Goal: Information Seeking & Learning: Learn about a topic

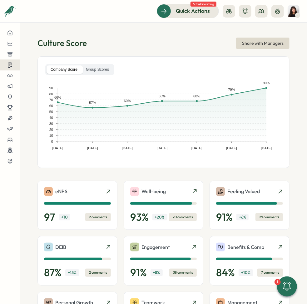
click at [8, 64] on icon at bounding box center [10, 65] width 4 height 5
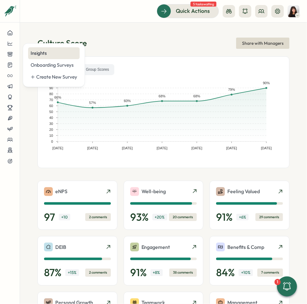
click at [54, 55] on div "Insights" at bounding box center [54, 53] width 47 height 7
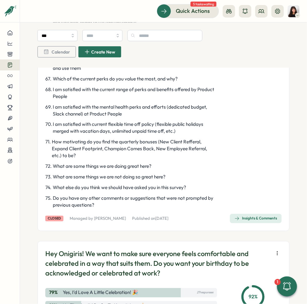
scroll to position [1305, 0]
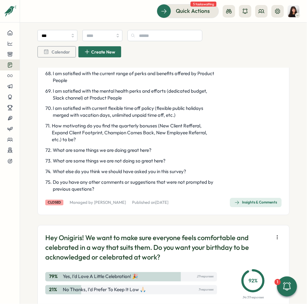
click at [263, 207] on span "Insights & Comments" at bounding box center [256, 202] width 43 height 9
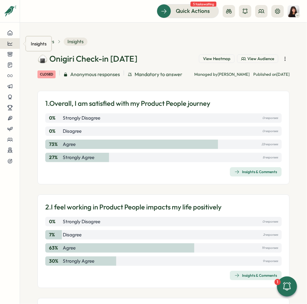
click at [11, 44] on icon at bounding box center [10, 44] width 6 height 6
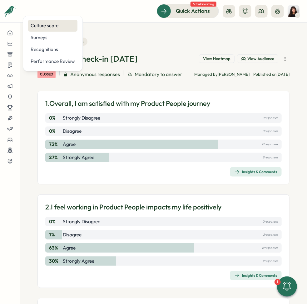
click at [33, 30] on div "Culture score" at bounding box center [52, 26] width 49 height 12
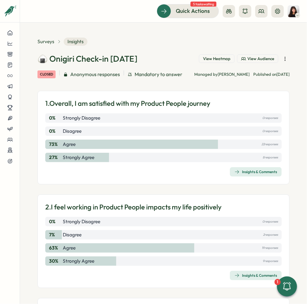
click at [208, 59] on span "View Heatmap" at bounding box center [217, 59] width 28 height 6
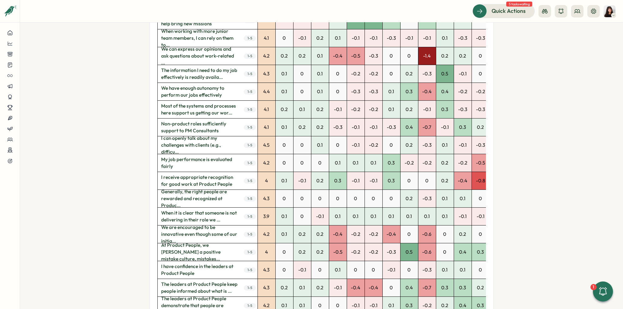
scroll to position [1283, 0]
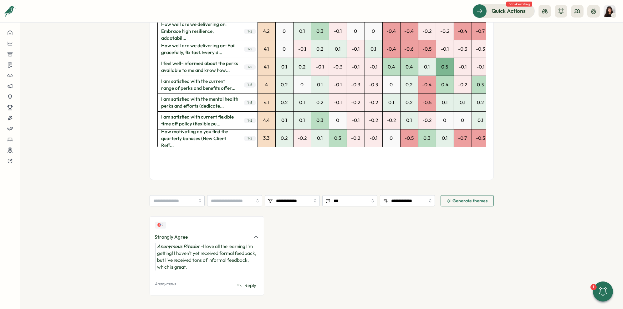
click at [307, 196] on span "Generate themes" at bounding box center [466, 200] width 41 height 11
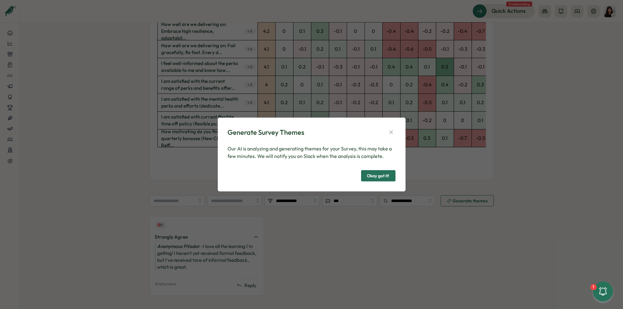
click at [307, 178] on span "Okay got it!" at bounding box center [378, 175] width 23 height 11
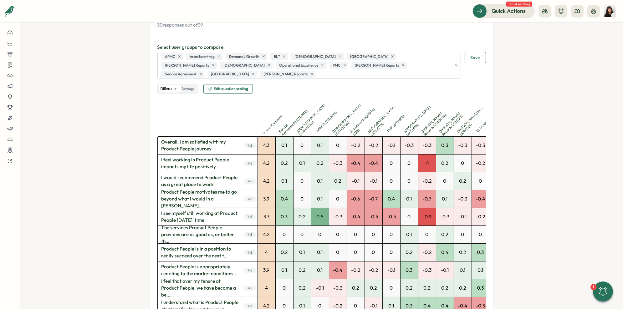
scroll to position [0, 0]
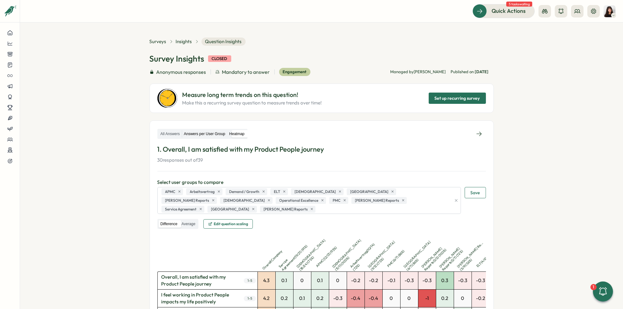
click at [218, 134] on label "Answers per User Group" at bounding box center [204, 134] width 45 height 8
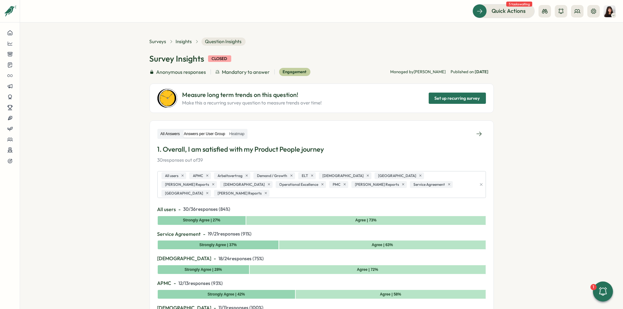
click at [162, 133] on label "All Answers" at bounding box center [170, 134] width 23 height 8
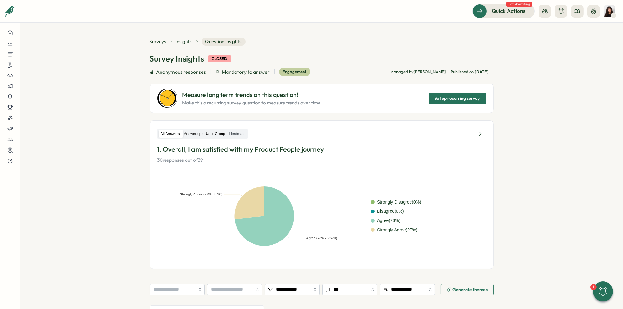
click at [195, 134] on label "Answers per User Group" at bounding box center [204, 134] width 45 height 8
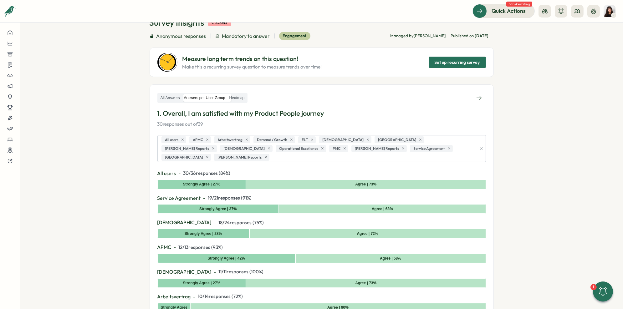
scroll to position [58, 0]
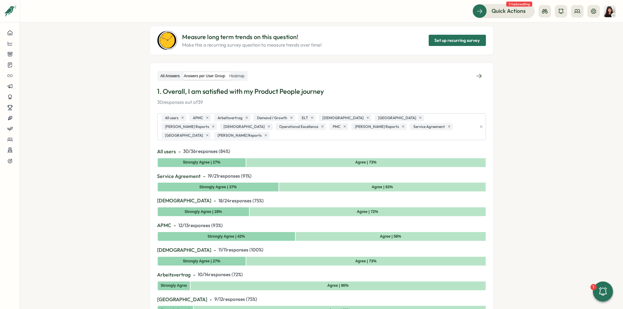
click at [172, 77] on label "All Answers" at bounding box center [170, 76] width 23 height 8
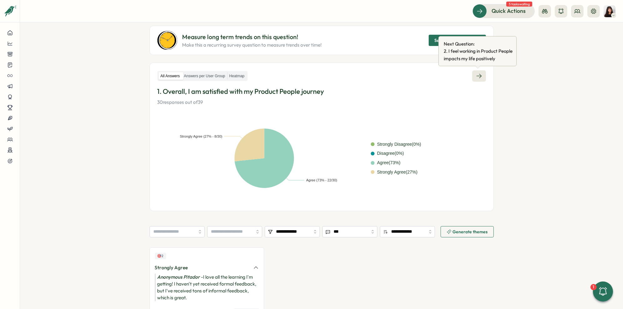
click at [307, 74] on icon at bounding box center [479, 76] width 6 height 6
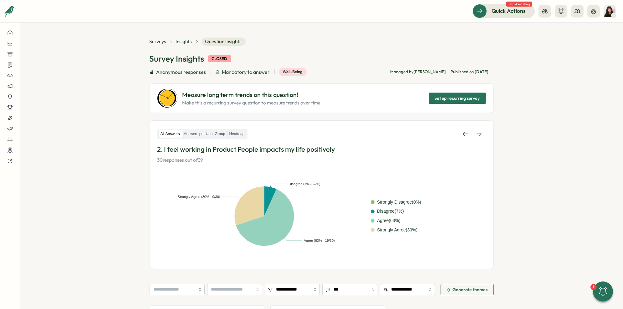
scroll to position [92, 0]
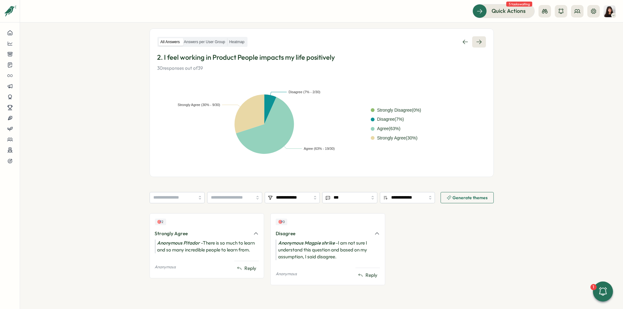
click at [307, 39] on icon at bounding box center [479, 42] width 6 height 6
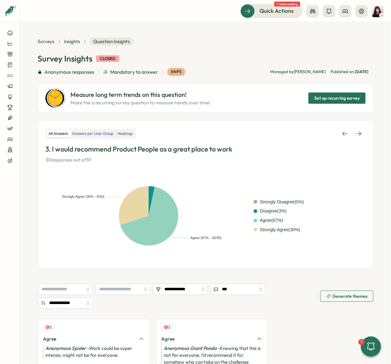
scroll to position [50, 0]
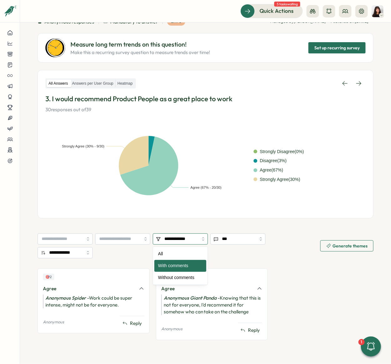
click at [199, 239] on input "**********" at bounding box center [180, 239] width 55 height 11
type input "***"
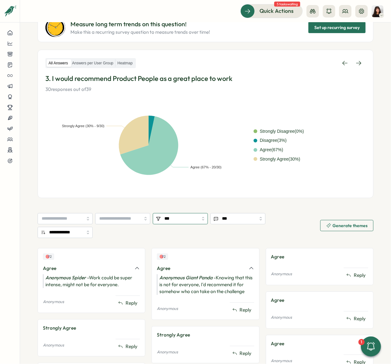
scroll to position [72, 0]
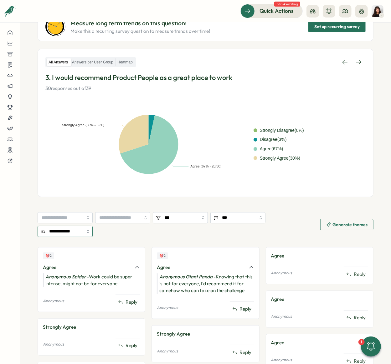
click at [66, 231] on input "**********" at bounding box center [65, 231] width 55 height 11
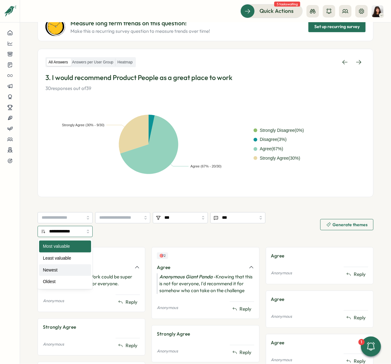
type input "******"
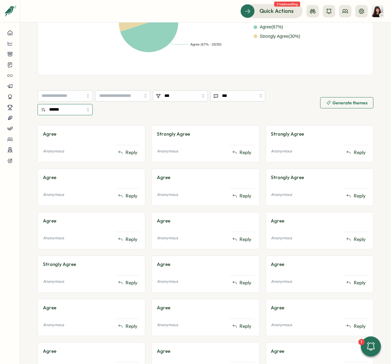
scroll to position [0, 0]
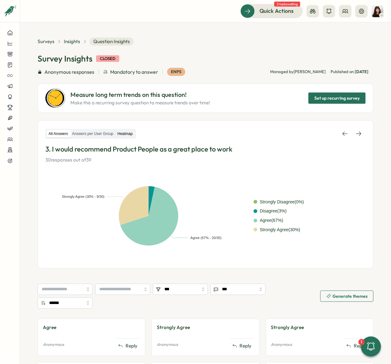
click at [133, 135] on label "Heatmap" at bounding box center [124, 134] width 19 height 8
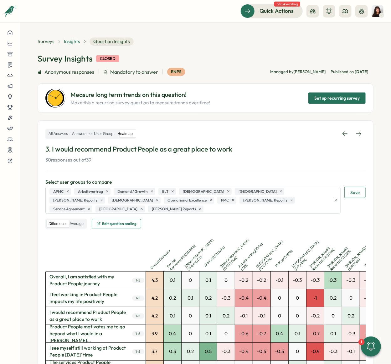
click at [73, 44] on span "Insights" at bounding box center [72, 41] width 16 height 7
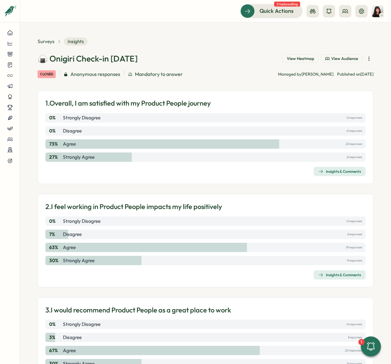
click at [103, 75] on span "Anonymous responses" at bounding box center [95, 74] width 50 height 8
click at [298, 60] on span "View Heatmap" at bounding box center [300, 59] width 28 height 6
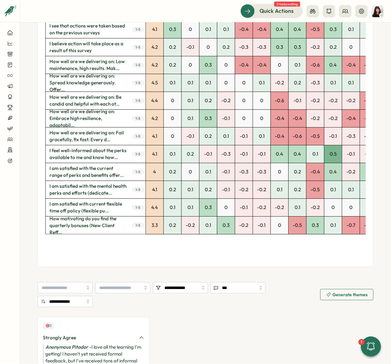
scroll to position [1242, 0]
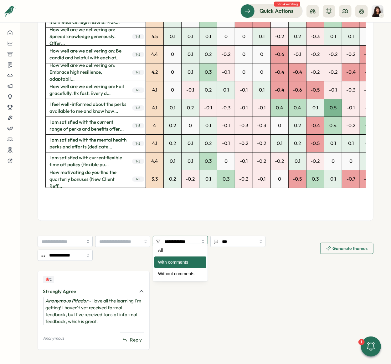
click at [196, 236] on input "**********" at bounding box center [180, 241] width 55 height 11
type input "***"
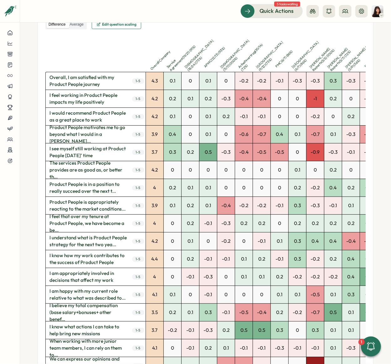
scroll to position [0, 0]
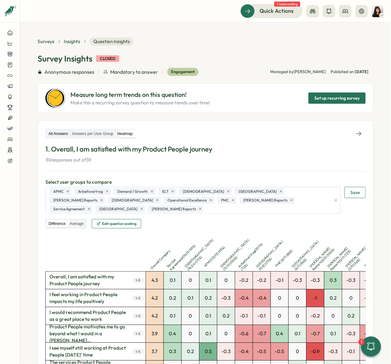
click at [61, 131] on label "All Answers" at bounding box center [58, 134] width 23 height 8
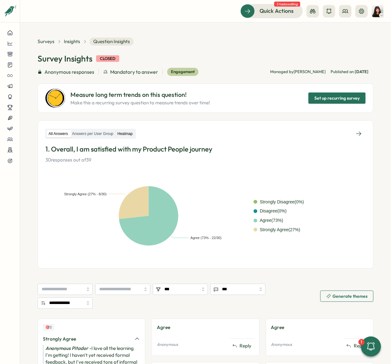
click at [131, 137] on label "Heatmap" at bounding box center [124, 134] width 19 height 8
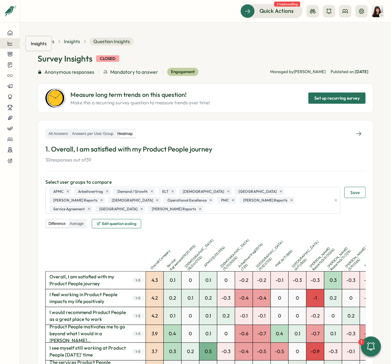
click at [11, 44] on icon at bounding box center [10, 44] width 6 height 6
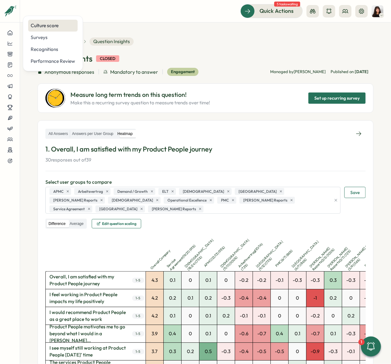
click at [50, 24] on div "Culture score" at bounding box center [53, 25] width 44 height 7
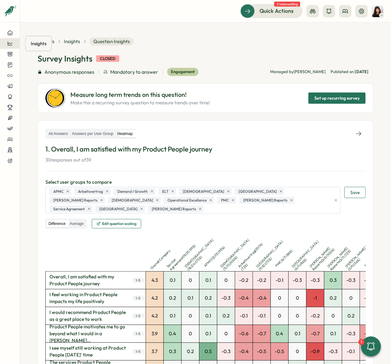
click at [10, 43] on icon at bounding box center [10, 44] width 5 height 4
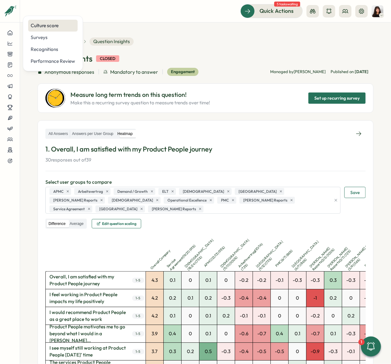
click at [47, 27] on div "Culture score" at bounding box center [53, 25] width 44 height 7
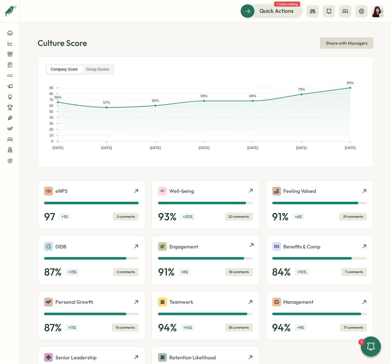
click at [231, 243] on div "Engagement" at bounding box center [205, 246] width 94 height 9
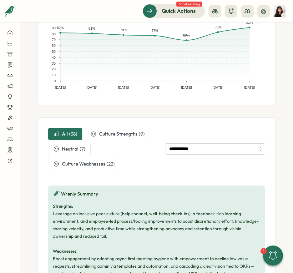
scroll to position [110, 0]
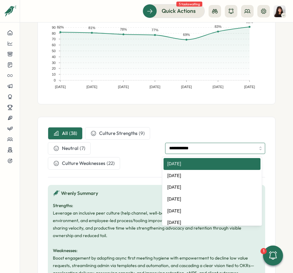
click at [178, 150] on input "**********" at bounding box center [215, 148] width 100 height 11
click at [181, 129] on div "**********" at bounding box center [156, 148] width 217 height 43
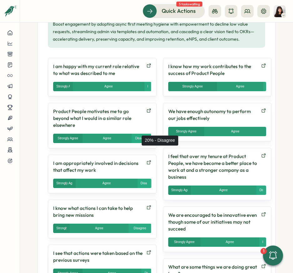
scroll to position [344, 0]
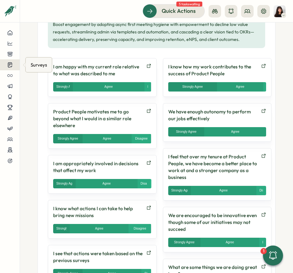
click at [10, 66] on icon at bounding box center [10, 65] width 6 height 6
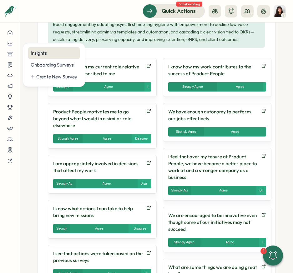
click at [43, 55] on div "Insights" at bounding box center [54, 53] width 47 height 7
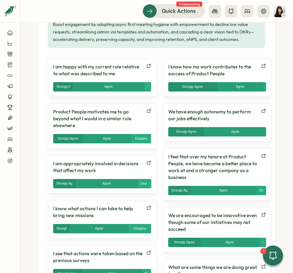
scroll to position [0, 0]
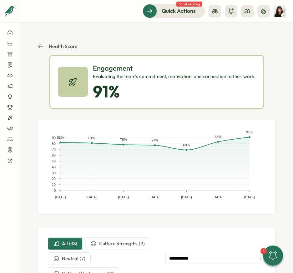
click at [38, 45] on icon at bounding box center [41, 46] width 6 height 6
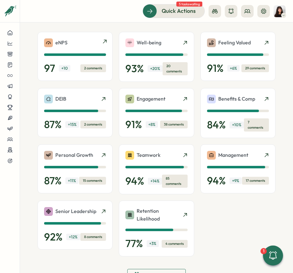
scroll to position [149, 0]
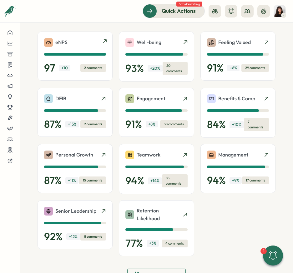
click at [106, 44] on div "eNPS 97 + 10 2 comments" at bounding box center [75, 56] width 75 height 49
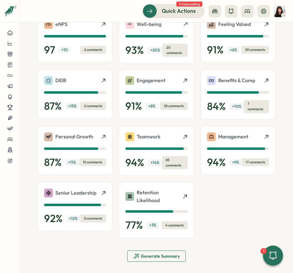
scroll to position [171, 0]
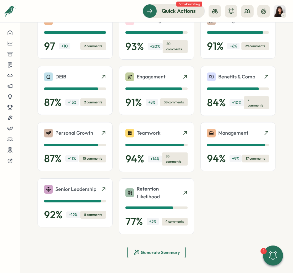
click at [162, 253] on span "Generate Summary" at bounding box center [160, 252] width 39 height 4
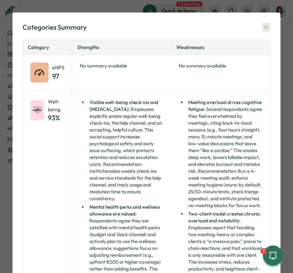
click at [264, 27] on icon "button" at bounding box center [265, 27] width 3 height 3
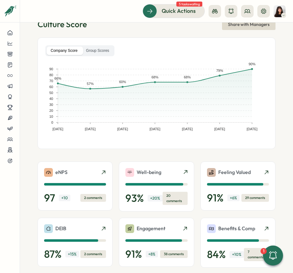
scroll to position [0, 0]
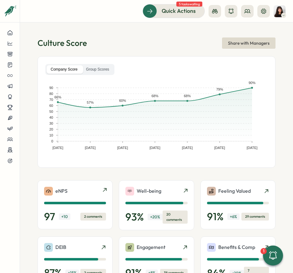
click at [78, 192] on div "eNPS" at bounding box center [75, 191] width 62 height 9
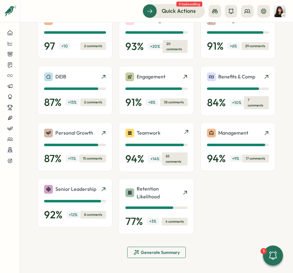
click at [157, 131] on p "Teamwork" at bounding box center [149, 133] width 24 height 8
click at [224, 131] on p "Management" at bounding box center [233, 133] width 30 height 8
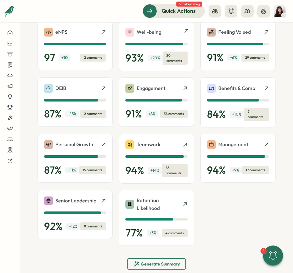
scroll to position [159, 0]
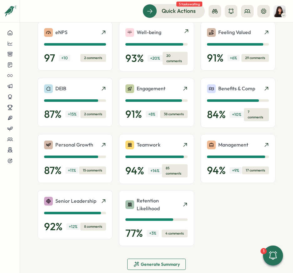
click at [152, 32] on p "Well-being" at bounding box center [149, 32] width 25 height 8
click at [87, 201] on p "Senior Leadership" at bounding box center [75, 201] width 41 height 8
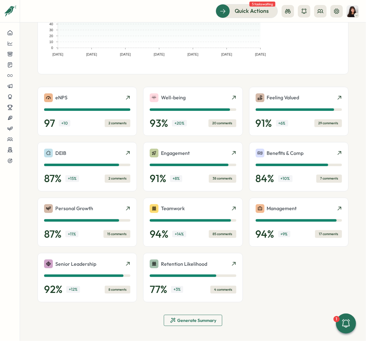
scroll to position [92, 0]
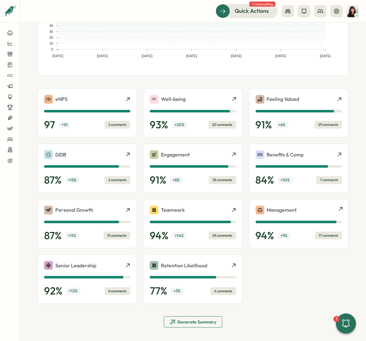
click at [307, 211] on div "Management" at bounding box center [299, 210] width 86 height 9
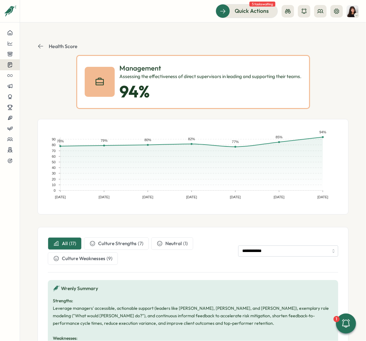
click at [8, 69] on button at bounding box center [10, 64] width 20 height 11
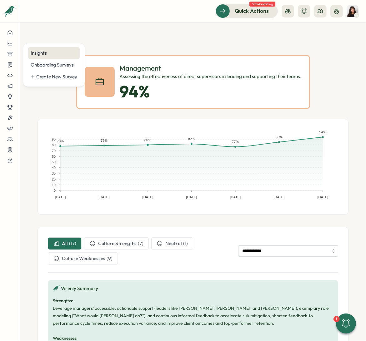
click at [40, 56] on div "Insights" at bounding box center [54, 53] width 52 height 12
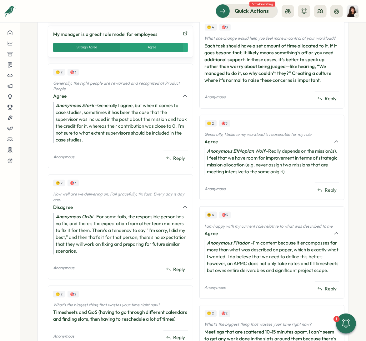
scroll to position [455, 0]
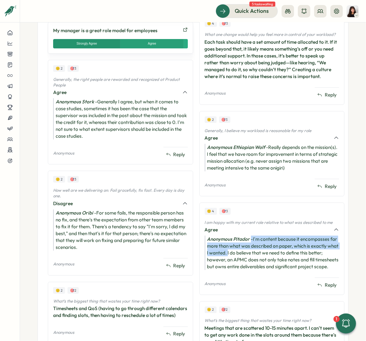
drag, startPoint x: 247, startPoint y: 237, endPoint x: 250, endPoint y: 252, distance: 15.2
click at [250, 252] on div "Anonymous Pitador - I'm content because it encompasses far more than what was d…" at bounding box center [272, 253] width 135 height 34
copy div "- I'm content because it encompasses far more than what was described on paper,…"
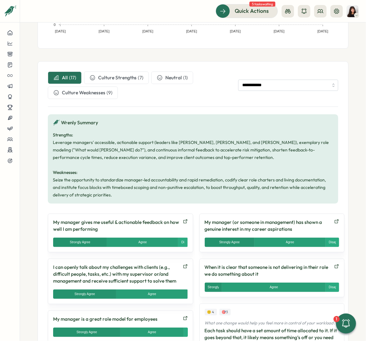
scroll to position [167, 0]
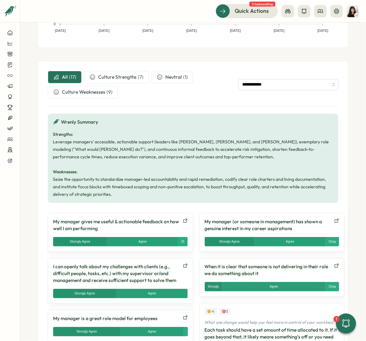
click at [104, 77] on span "Culture Strengths" at bounding box center [117, 77] width 38 height 7
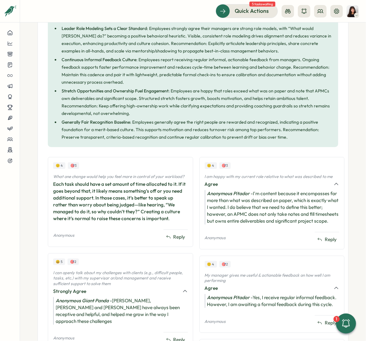
scroll to position [313, 0]
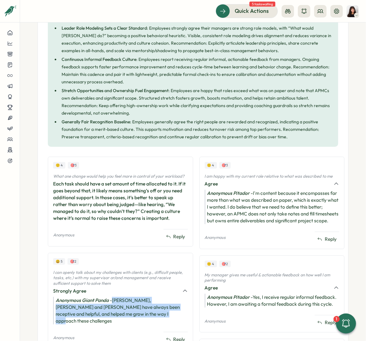
drag, startPoint x: 136, startPoint y: 306, endPoint x: 114, endPoint y: 290, distance: 27.2
click at [114, 297] on div "Anonymous Giant Panda - Betty, Hasan and Viktoria have always been receptive an…" at bounding box center [120, 311] width 135 height 28
copy div "Betty, Hasan and Viktoria have always been receptive and helpful, and helped me…"
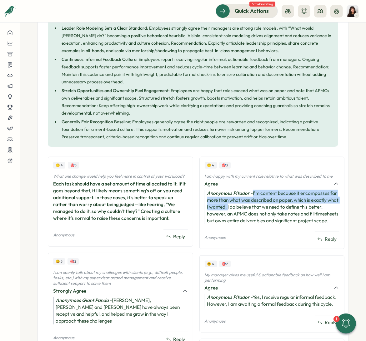
drag, startPoint x: 248, startPoint y: 184, endPoint x: 251, endPoint y: 195, distance: 11.8
click at [251, 195] on div "Anonymous Pitador - I'm content because it encompasses far more than what was d…" at bounding box center [272, 207] width 135 height 34
copy div "I'm content because it encompasses far more than what was described on paper, w…"
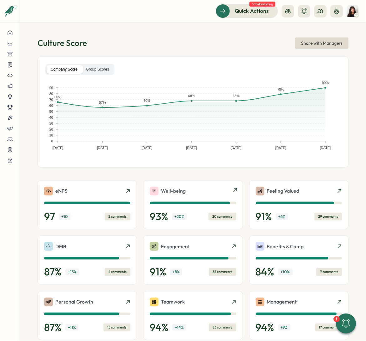
click at [193, 191] on div "Well-being" at bounding box center [193, 191] width 86 height 9
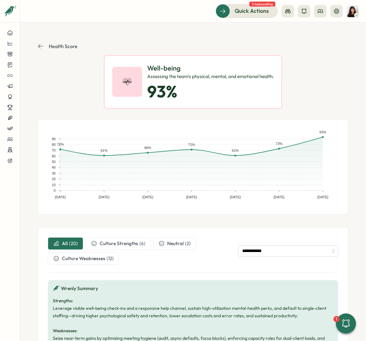
click at [118, 244] on span "Culture Strengths" at bounding box center [119, 243] width 38 height 7
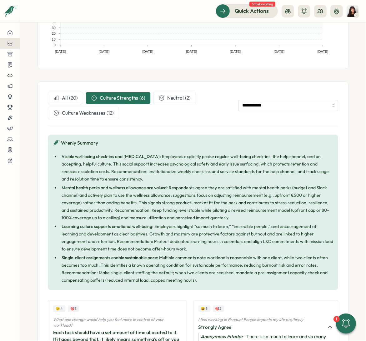
scroll to position [144, 0]
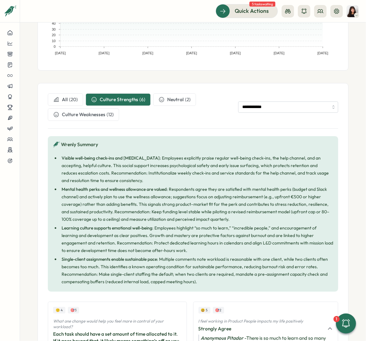
click at [74, 99] on div "( 20 )" at bounding box center [73, 99] width 9 height 7
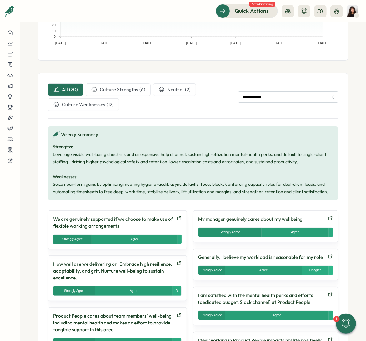
scroll to position [153, 0]
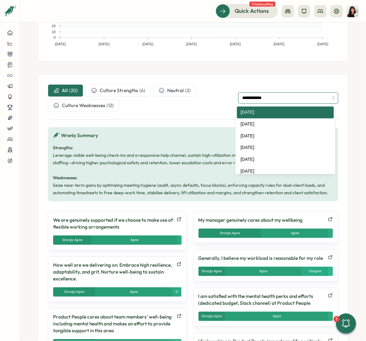
click at [246, 95] on input "**********" at bounding box center [288, 98] width 100 height 11
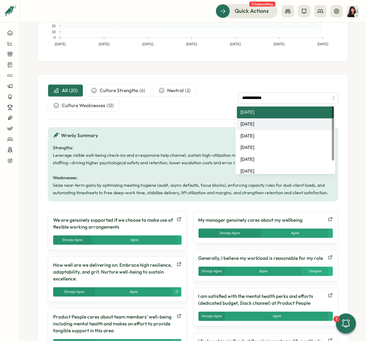
scroll to position [0, 0]
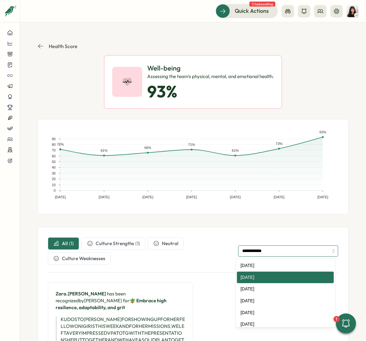
click at [269, 251] on input "**********" at bounding box center [288, 251] width 100 height 11
type input "**********"
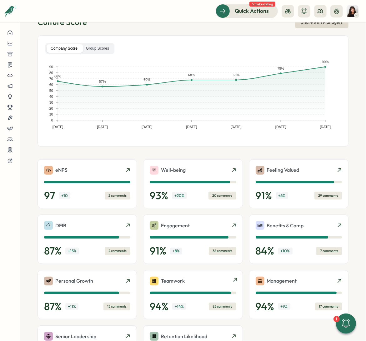
scroll to position [63, 0]
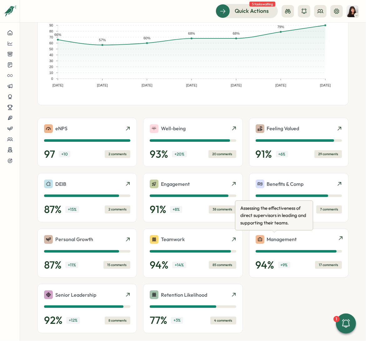
click at [285, 239] on p "Management" at bounding box center [282, 240] width 30 height 8
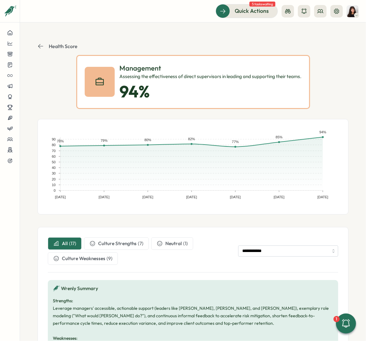
click at [41, 45] on icon at bounding box center [41, 46] width 6 height 6
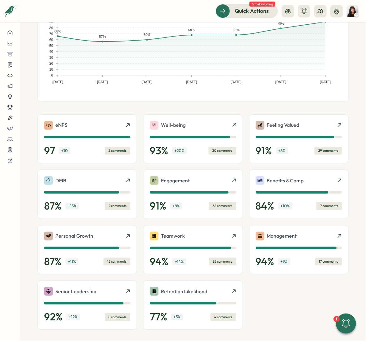
scroll to position [92, 0]
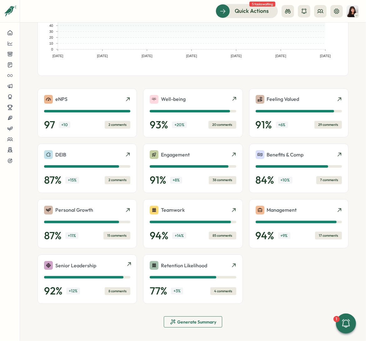
click at [107, 263] on div "Senior Leadership" at bounding box center [87, 265] width 86 height 9
click at [280, 100] on p "Feeling Valued" at bounding box center [283, 99] width 33 height 8
click at [182, 303] on span "Generate Summary" at bounding box center [193, 322] width 47 height 11
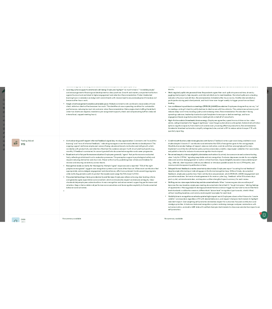
scroll to position [0, 0]
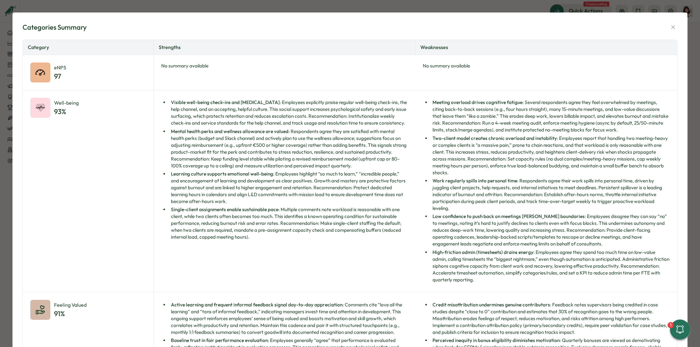
click at [37, 58] on div "eNPS 97" at bounding box center [88, 72] width 131 height 35
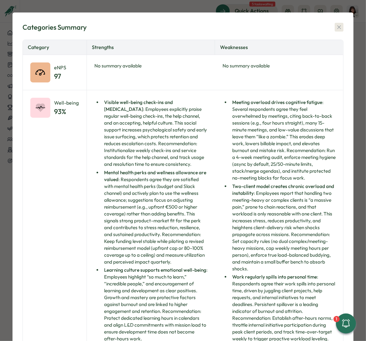
click at [307, 26] on icon "button" at bounding box center [339, 27] width 6 height 6
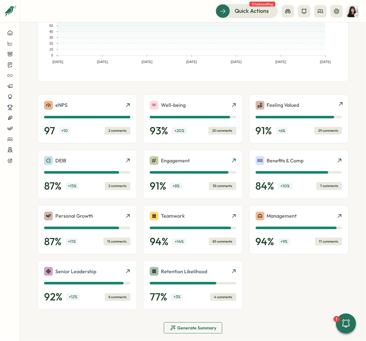
click at [276, 103] on p "Feeling Valued" at bounding box center [283, 105] width 33 height 8
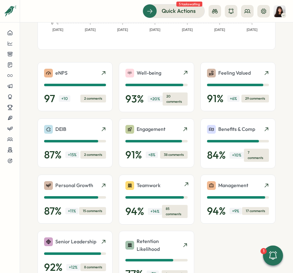
scroll to position [171, 0]
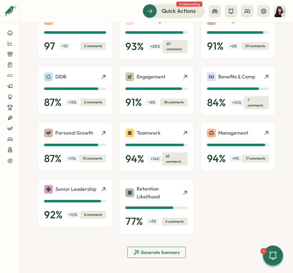
click at [151, 255] on span "Generate Summary" at bounding box center [160, 252] width 39 height 4
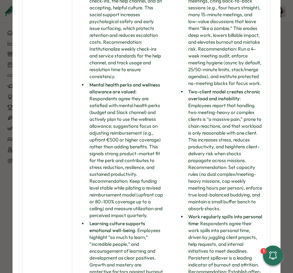
scroll to position [0, 0]
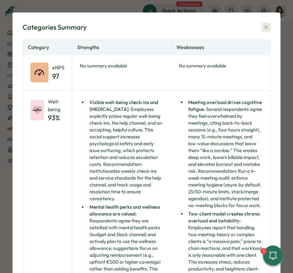
click at [263, 26] on icon "button" at bounding box center [266, 27] width 6 height 6
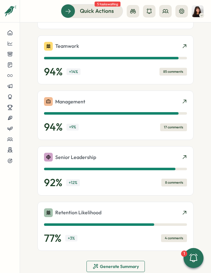
scroll to position [541, 0]
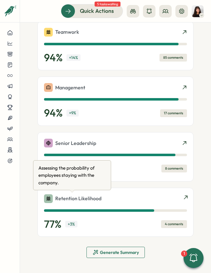
click at [91, 198] on p "Retention Likelihood" at bounding box center [78, 199] width 46 height 8
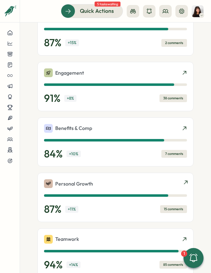
scroll to position [327, 0]
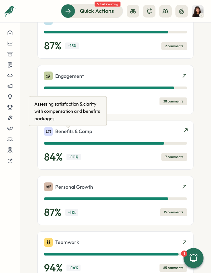
click at [86, 135] on p "Benefits & Comp" at bounding box center [73, 132] width 37 height 8
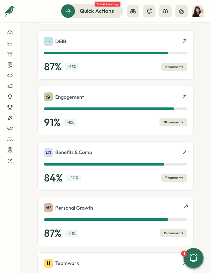
scroll to position [307, 0]
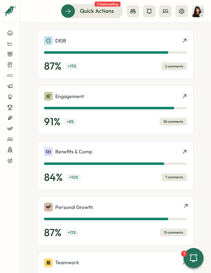
click at [184, 209] on icon at bounding box center [186, 206] width 5 height 5
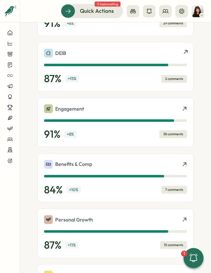
scroll to position [294, 0]
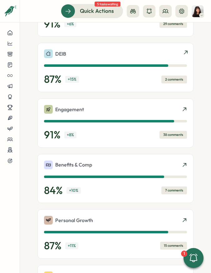
click at [184, 54] on icon at bounding box center [185, 52] width 3 height 3
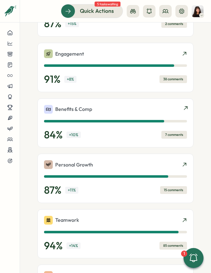
scroll to position [310, 0]
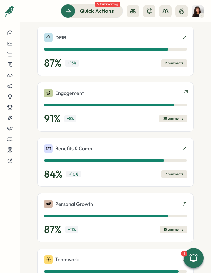
click at [79, 96] on p "Engagement" at bounding box center [69, 93] width 29 height 8
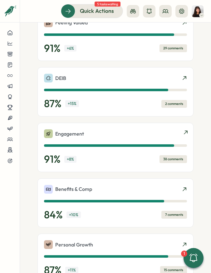
scroll to position [239, 0]
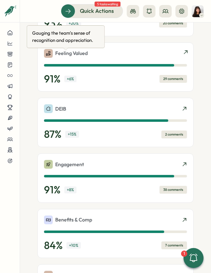
click at [69, 57] on p "Feeling Valued" at bounding box center [71, 53] width 33 height 8
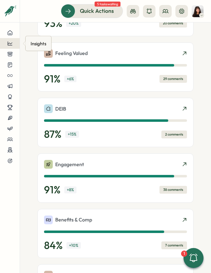
click at [14, 45] on div at bounding box center [10, 44] width 10 height 6
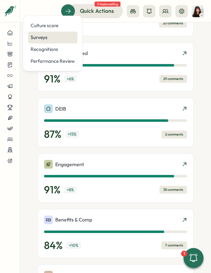
click at [44, 37] on div "Surveys" at bounding box center [53, 37] width 44 height 7
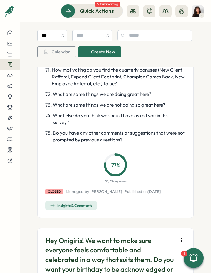
scroll to position [1729, 0]
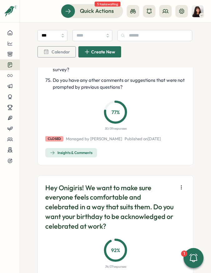
click at [76, 155] on div "Insights & Comments" at bounding box center [71, 152] width 43 height 5
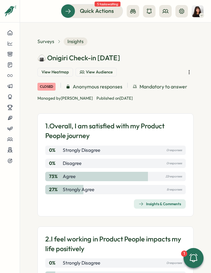
click at [156, 204] on div "Insights & Comments" at bounding box center [160, 204] width 43 height 5
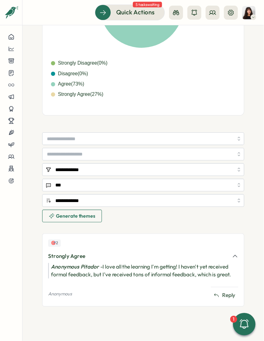
scroll to position [109, 0]
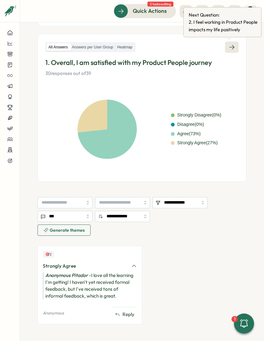
click at [229, 48] on icon at bounding box center [232, 47] width 6 height 6
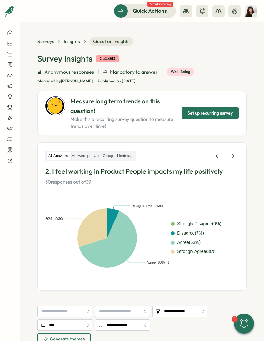
scroll to position [109, 0]
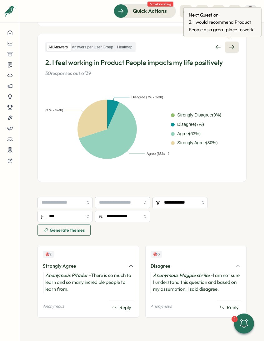
click at [233, 50] on link at bounding box center [232, 47] width 14 height 11
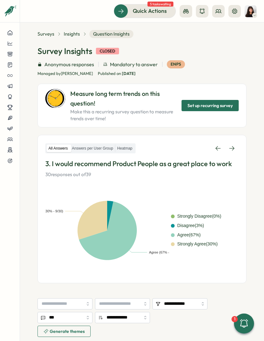
scroll to position [112, 0]
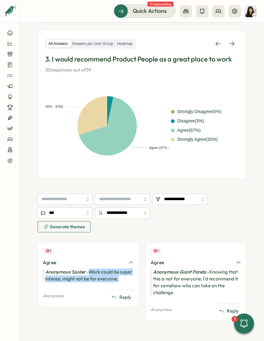
drag, startPoint x: 131, startPoint y: 281, endPoint x: 89, endPoint y: 274, distance: 42.5
click at [89, 274] on div "Anonymous Spider - Work could be super intense, might not be for everyone." at bounding box center [88, 276] width 91 height 14
copy div "Work could be super intense, might not be for everyone."
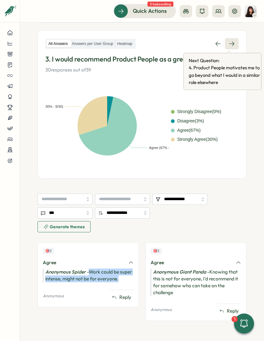
click at [231, 41] on icon at bounding box center [232, 44] width 6 height 6
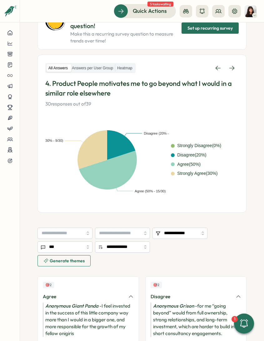
scroll to position [129, 0]
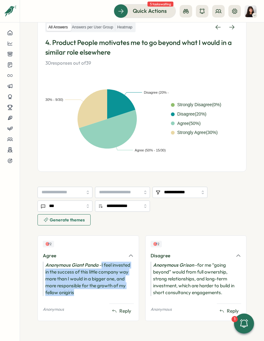
drag, startPoint x: 86, startPoint y: 293, endPoint x: 102, endPoint y: 263, distance: 34.4
click at [102, 263] on div "Anonymous Giant Panda - I feel invested in the success of this little company w…" at bounding box center [88, 279] width 91 height 34
copy div "I feel invested in the success of this little company way more than I would in …"
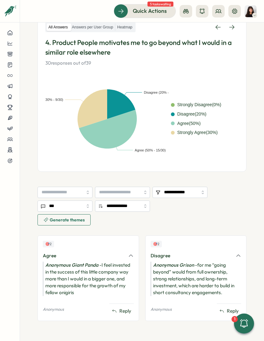
click at [193, 282] on div "Anonymous Grison - for me “going beyond” would from full ownership, strong rela…" at bounding box center [196, 279] width 91 height 34
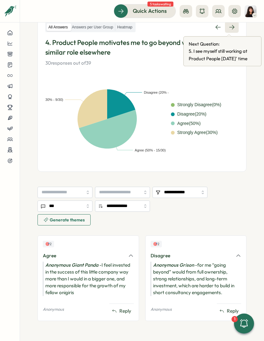
click at [225, 28] on link at bounding box center [232, 27] width 14 height 11
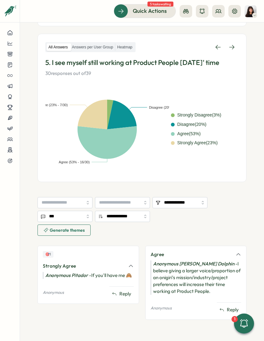
scroll to position [107, 0]
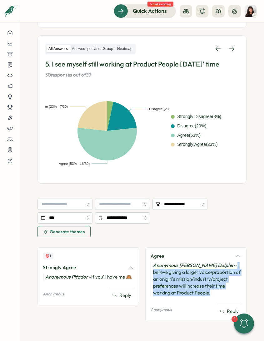
drag, startPoint x: 212, startPoint y: 293, endPoint x: 212, endPoint y: 265, distance: 28.1
click at [212, 265] on div "Anonymous Risso’s Dolphin - I believe giving a larger voice/proportion of an on…" at bounding box center [196, 279] width 91 height 34
copy div "I believe giving a larger voice/proportion of an onigiri's mission/industry/pro…"
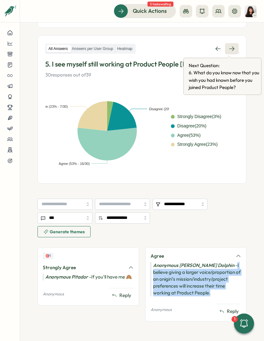
click at [229, 50] on icon at bounding box center [232, 49] width 6 height 6
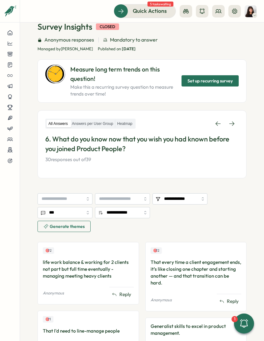
scroll to position [72, 0]
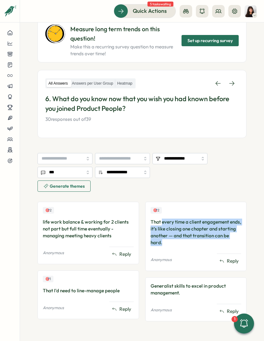
drag, startPoint x: 180, startPoint y: 245, endPoint x: 161, endPoint y: 221, distance: 30.9
click at [161, 221] on div "That every time a client engagement ends, it’s like closing one chapter and sta…" at bounding box center [196, 233] width 91 height 28
copy div "every time a client engagement ends, it’s like closing one chapter and starting…"
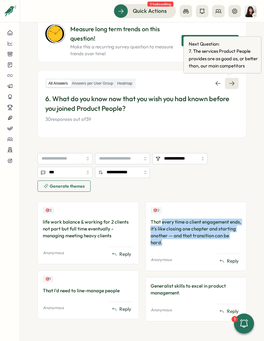
click at [229, 83] on icon at bounding box center [232, 83] width 6 height 6
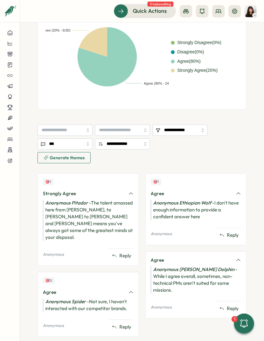
scroll to position [55, 0]
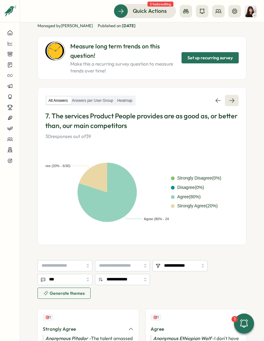
click at [230, 99] on icon at bounding box center [231, 100] width 5 height 4
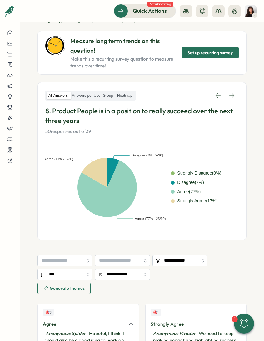
scroll to position [129, 0]
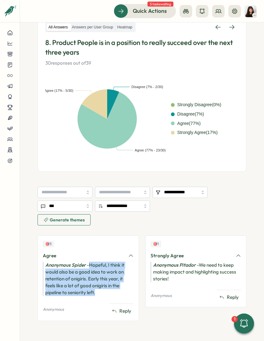
drag, startPoint x: 89, startPoint y: 265, endPoint x: 107, endPoint y: 293, distance: 32.9
click at [107, 293] on div "Anonymous Spider - Hopeful, I think it would also be a good idea to work on ret…" at bounding box center [88, 279] width 91 height 34
copy div "Hopeful, I think it would also be a good idea to work on retention of onigiris.…"
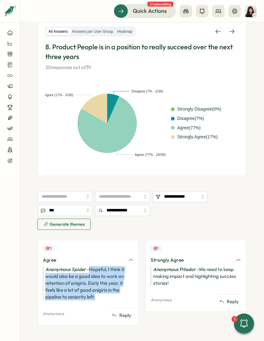
scroll to position [118, 0]
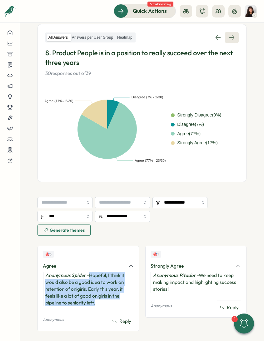
click at [229, 38] on icon at bounding box center [232, 37] width 6 height 6
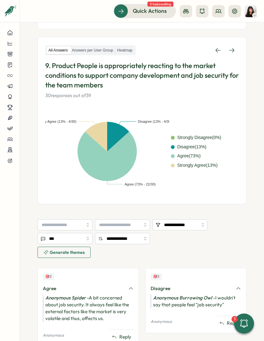
scroll to position [132, 0]
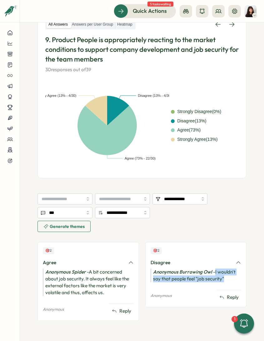
drag, startPoint x: 224, startPoint y: 279, endPoint x: 215, endPoint y: 271, distance: 12.3
click at [213, 272] on div "Anonymous Burrowing Owl - I wouldn't say that people feel "job security"" at bounding box center [196, 276] width 91 height 14
copy div "I wouldn't say that people feel "job security""
click at [229, 25] on icon at bounding box center [232, 24] width 6 height 6
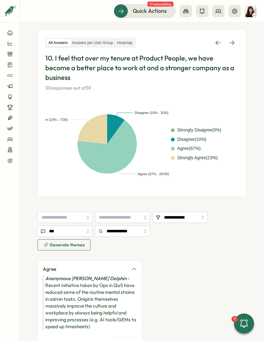
scroll to position [104, 0]
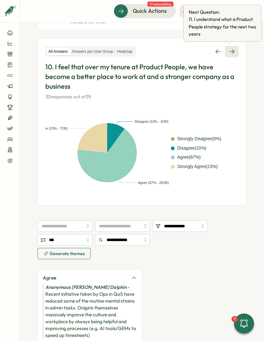
click at [229, 53] on icon at bounding box center [232, 51] width 6 height 6
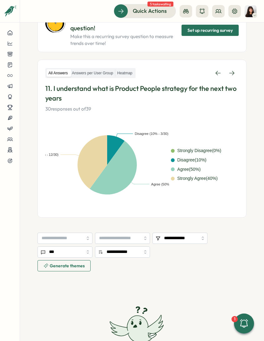
scroll to position [79, 0]
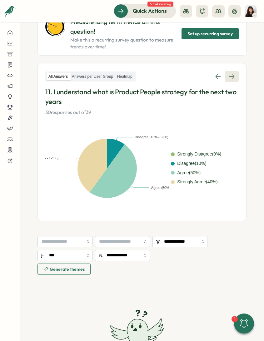
click at [228, 81] on link at bounding box center [232, 76] width 14 height 11
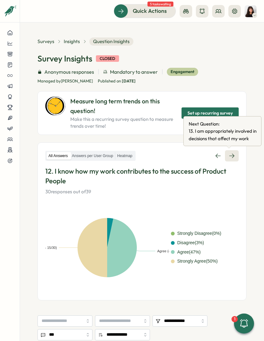
click at [229, 154] on icon at bounding box center [232, 156] width 6 height 6
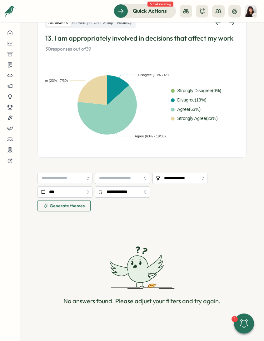
scroll to position [126, 0]
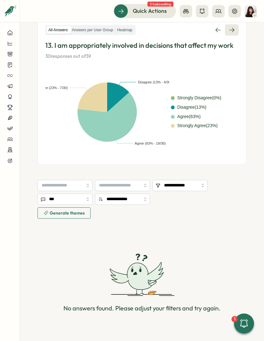
click at [229, 32] on icon at bounding box center [232, 30] width 6 height 6
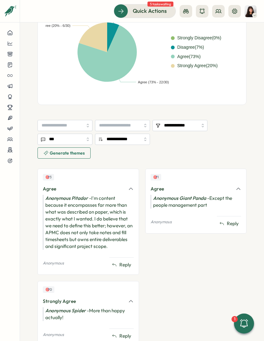
scroll to position [205, 0]
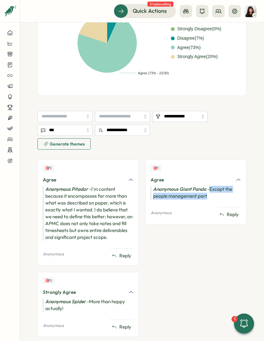
drag, startPoint x: 209, startPoint y: 197, endPoint x: 209, endPoint y: 188, distance: 9.1
click at [209, 188] on div "Anonymous Giant Panda - Except the people management part" at bounding box center [196, 193] width 91 height 14
copy div "Except the people management part"
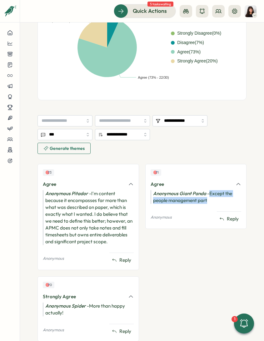
scroll to position [93, 0]
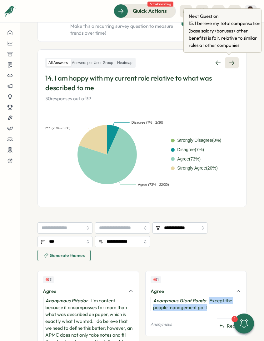
click at [227, 66] on link at bounding box center [232, 62] width 14 height 11
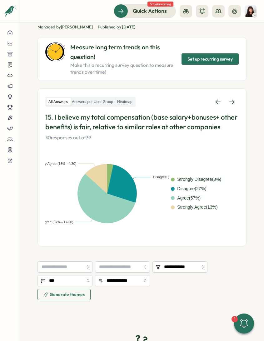
scroll to position [4, 0]
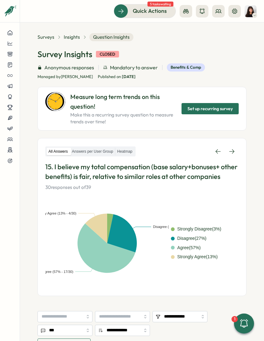
click at [231, 145] on div "All Answers Answers per User Group Heatmap 15. I believe my total compensation …" at bounding box center [142, 217] width 209 height 158
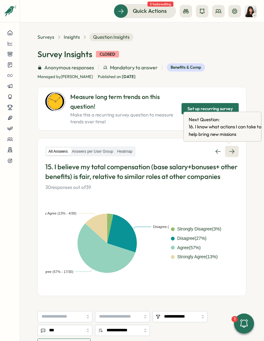
click at [231, 150] on icon at bounding box center [232, 152] width 6 height 6
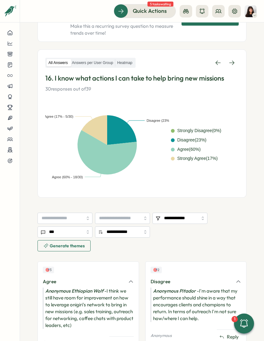
scroll to position [126, 0]
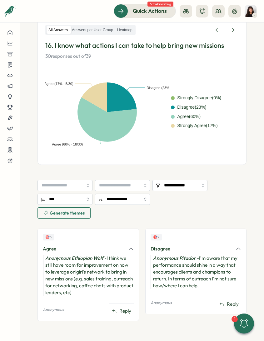
click at [105, 290] on div "Anonymous Ethiopian Wolf - I think we still have room for improvement on how to…" at bounding box center [88, 275] width 91 height 41
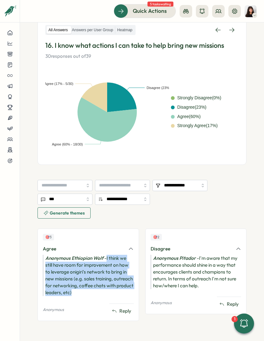
drag, startPoint x: 103, startPoint y: 292, endPoint x: 107, endPoint y: 259, distance: 33.4
click at [107, 259] on div "Anonymous Ethiopian Wolf - I think we still have room for improvement on how to…" at bounding box center [88, 275] width 91 height 41
click at [229, 31] on icon at bounding box center [231, 30] width 5 height 4
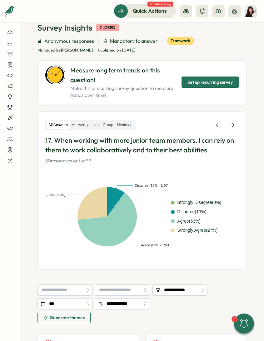
scroll to position [27, 0]
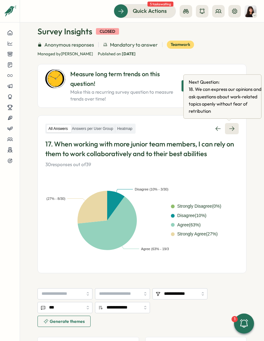
click at [229, 127] on icon at bounding box center [232, 129] width 6 height 6
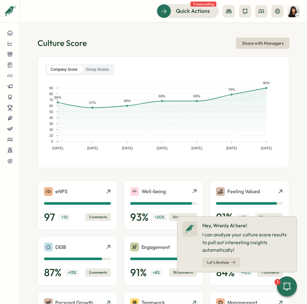
click at [169, 73] on div "Company Score Group Scores" at bounding box center [163, 69] width 237 height 11
click at [296, 218] on icon at bounding box center [297, 216] width 3 height 3
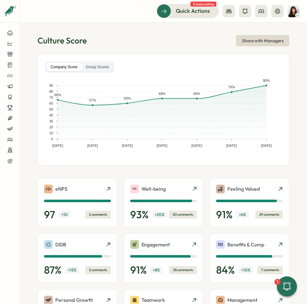
scroll to position [2, 0]
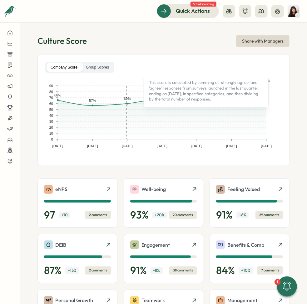
click at [121, 40] on div "Culture Score Share with Managers" at bounding box center [164, 40] width 252 height 11
click at [295, 153] on section "Culture Score Share with Managers Company Score Group Scores Dec 31, 22 Jun 30,…" at bounding box center [163, 163] width 287 height 281
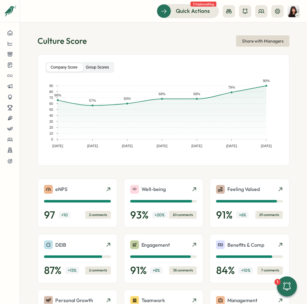
click at [89, 69] on label "Group Scores" at bounding box center [97, 67] width 31 height 8
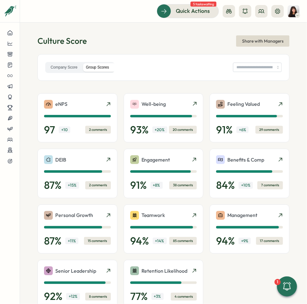
type input "**********"
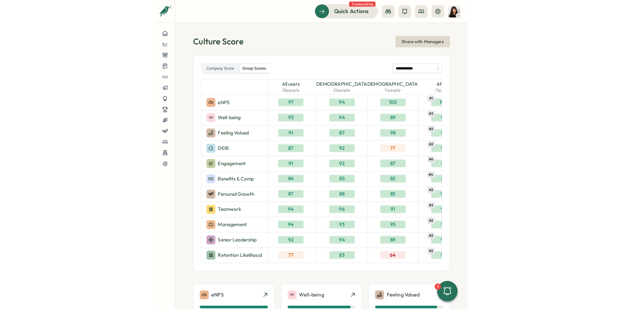
scroll to position [0, 0]
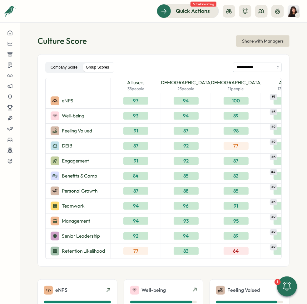
click at [68, 69] on label "Company Score" at bounding box center [64, 67] width 35 height 8
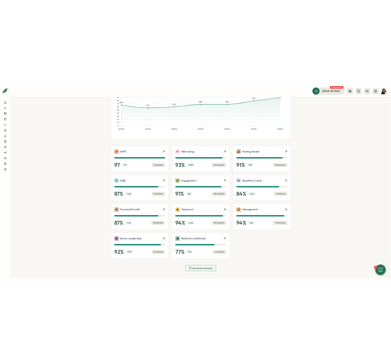
scroll to position [63, 0]
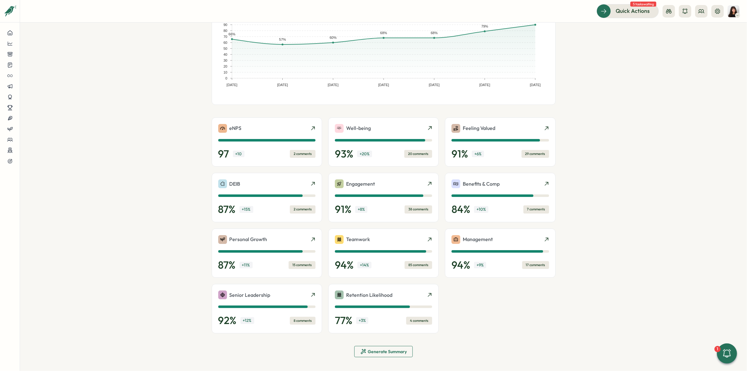
click at [307, 303] on span "Generate Summary" at bounding box center [387, 351] width 39 height 4
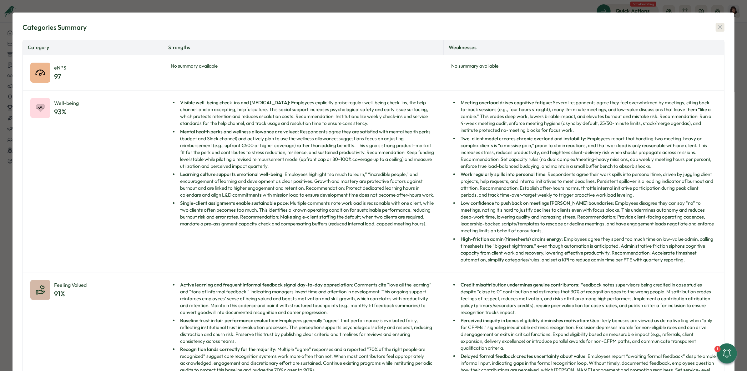
click at [307, 26] on button "button" at bounding box center [720, 27] width 9 height 9
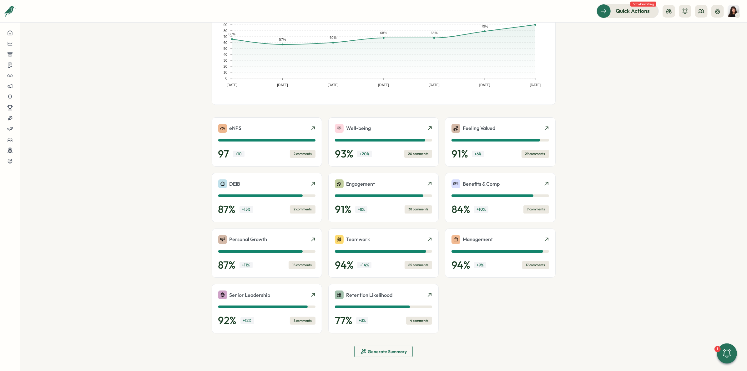
click at [307, 303] on span "Generate Summary" at bounding box center [387, 351] width 39 height 4
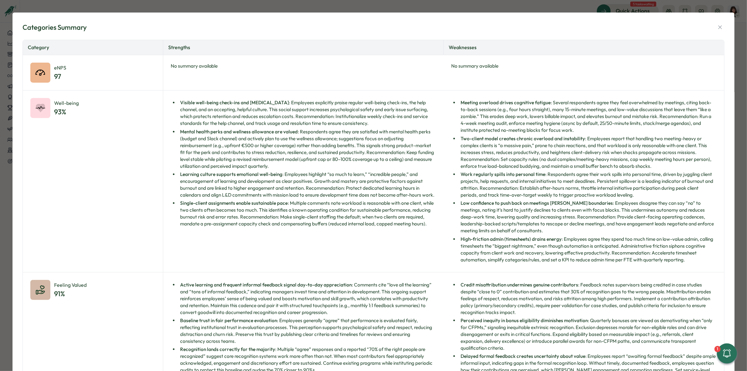
click at [225, 3] on div "Categories Summary Category Strengths Weaknesses eNPS 97 No summary available N…" at bounding box center [373, 185] width 747 height 371
click at [307, 29] on icon "button" at bounding box center [720, 27] width 6 height 6
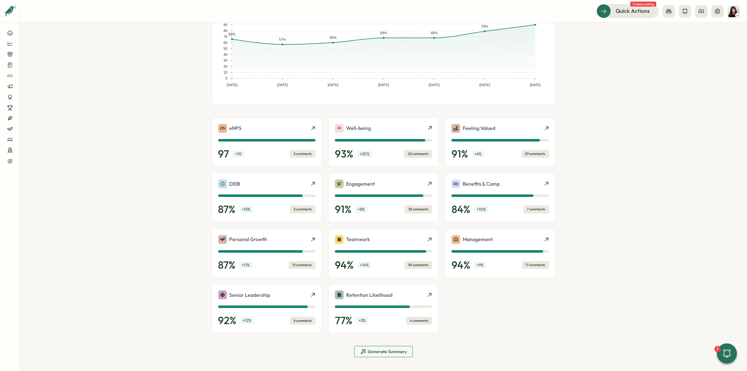
click at [307, 303] on span "Generate Summary" at bounding box center [387, 351] width 39 height 4
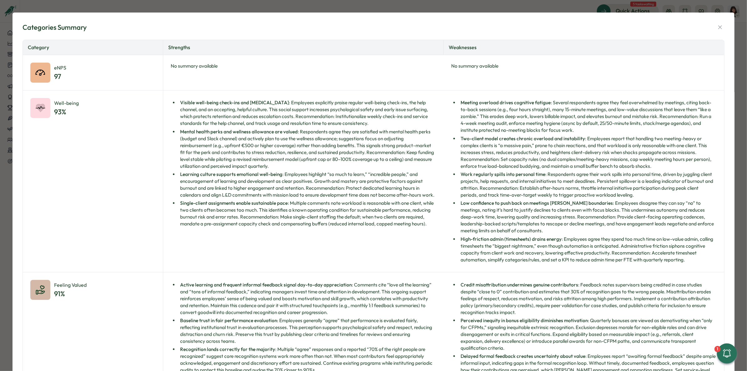
click at [307, 3] on div "Categories Summary Category Strengths Weaknesses eNPS 97 No summary available N…" at bounding box center [373, 185] width 747 height 371
click at [307, 25] on icon "button" at bounding box center [720, 27] width 6 height 6
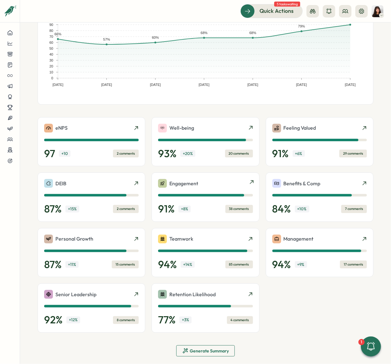
click at [217, 176] on div "Engagement 91 % + 8 % 38 comments" at bounding box center [205, 197] width 108 height 49
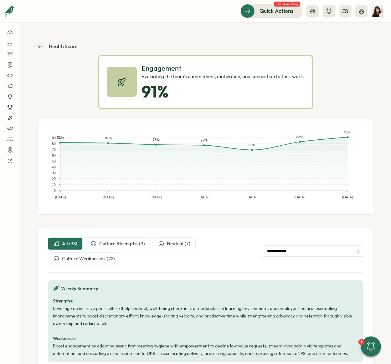
click at [36, 46] on section "**********" at bounding box center [205, 194] width 371 height 342
click at [41, 46] on icon at bounding box center [40, 46] width 5 height 4
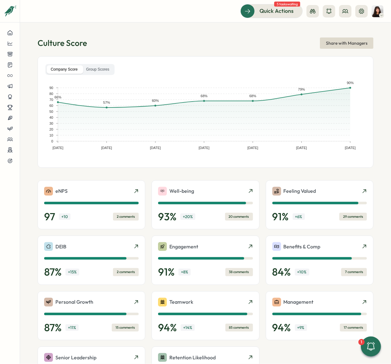
scroll to position [69, 0]
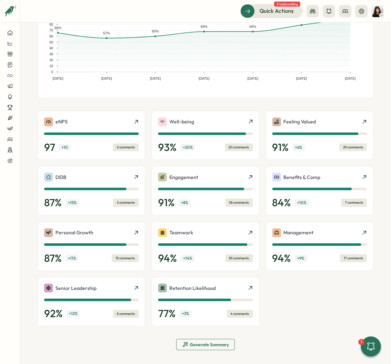
click at [212, 303] on span "Generate Summary" at bounding box center [208, 345] width 39 height 4
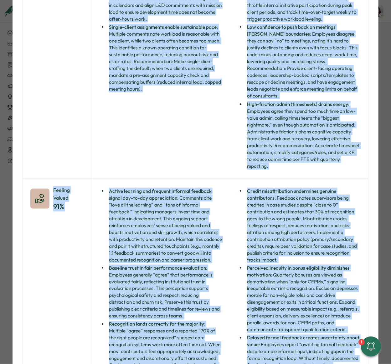
scroll to position [0, 0]
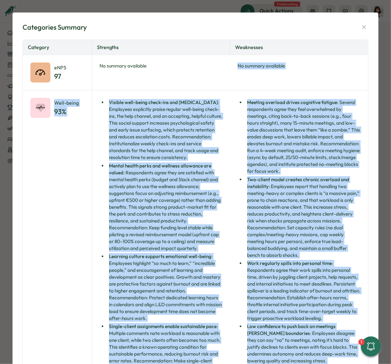
drag, startPoint x: 332, startPoint y: 331, endPoint x: 122, endPoint y: 94, distance: 317.2
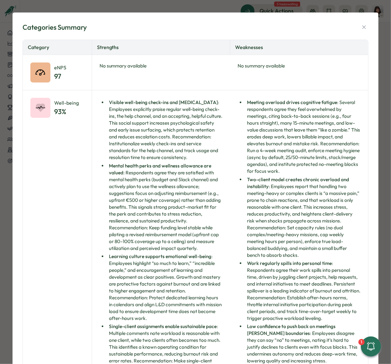
click at [129, 144] on li "Visible well-being check-ins and peer support : Employees explicitly praise reg…" at bounding box center [164, 130] width 115 height 62
click at [258, 7] on div "Categories Summary Category Strengths Weaknesses eNPS 97 No summary available N…" at bounding box center [195, 182] width 391 height 364
click at [307, 29] on icon "button" at bounding box center [363, 27] width 6 height 6
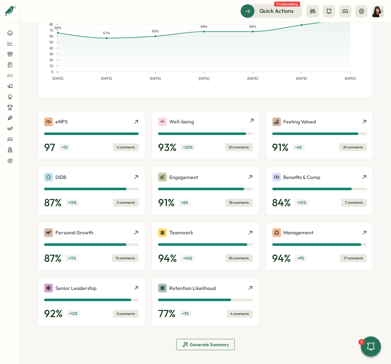
click at [204, 121] on div "Well-being" at bounding box center [205, 122] width 94 height 9
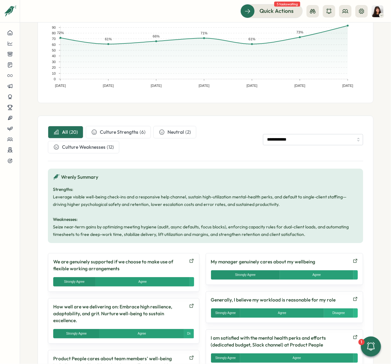
scroll to position [113, 0]
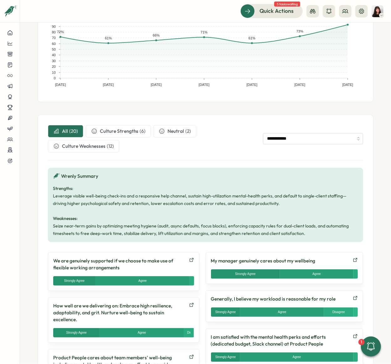
click at [125, 133] on span "Culture Strengths" at bounding box center [119, 131] width 38 height 7
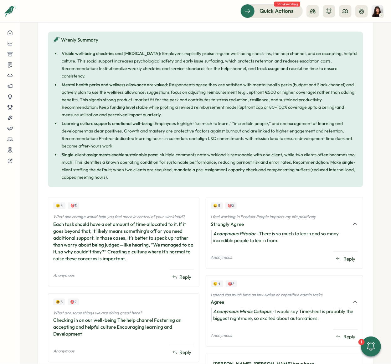
scroll to position [108, 0]
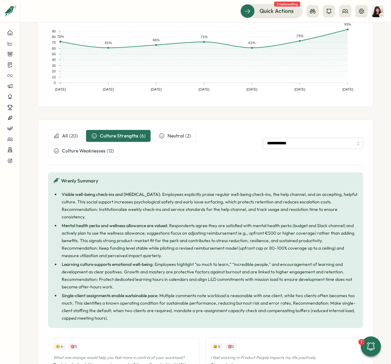
click at [175, 137] on span "Neutral" at bounding box center [175, 136] width 17 height 7
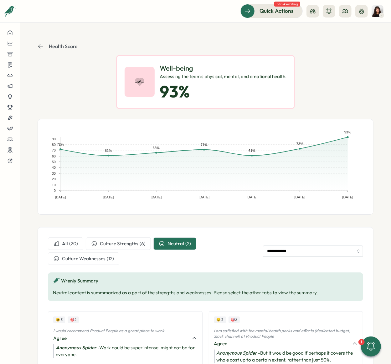
scroll to position [54, 0]
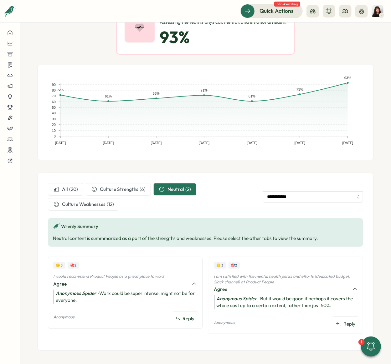
click at [69, 193] on button "All ( 20 )" at bounding box center [65, 189] width 35 height 13
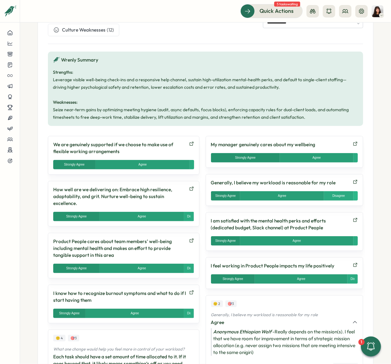
scroll to position [233, 0]
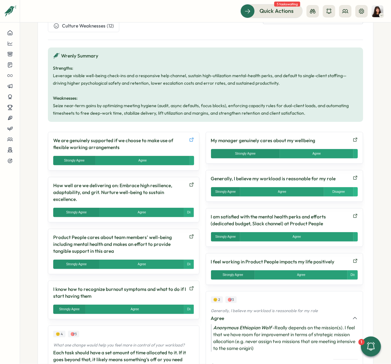
click at [193, 137] on icon at bounding box center [191, 139] width 5 height 5
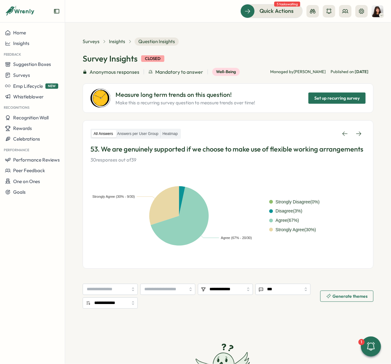
click at [333, 130] on div "All Answers Answers per User Group Heatmap" at bounding box center [227, 133] width 275 height 11
click at [341, 133] on icon at bounding box center [344, 134] width 6 height 6
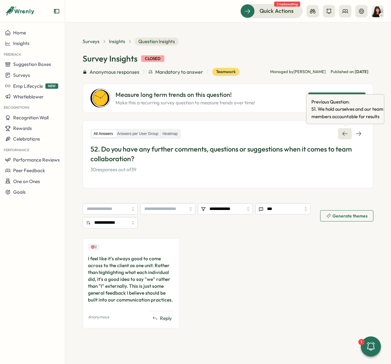
click at [350, 132] on link at bounding box center [345, 133] width 14 height 11
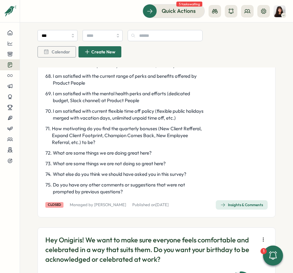
scroll to position [1476, 0]
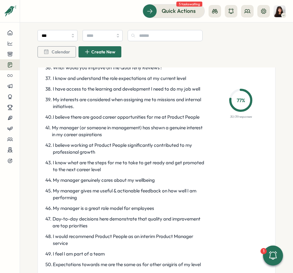
click at [241, 104] on p "77 %" at bounding box center [240, 101] width 19 height 8
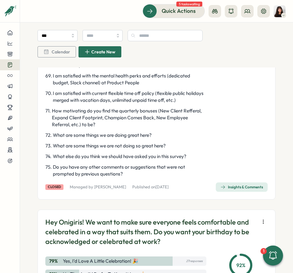
scroll to position [1388, 0]
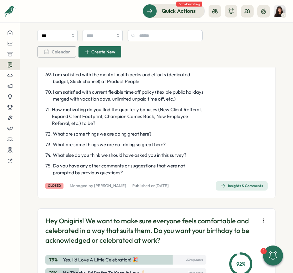
click at [231, 190] on span "Insights & Comments" at bounding box center [241, 186] width 43 height 9
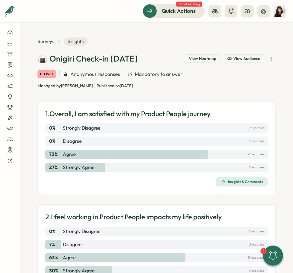
click at [233, 56] on span "View Audience" at bounding box center [246, 59] width 27 height 6
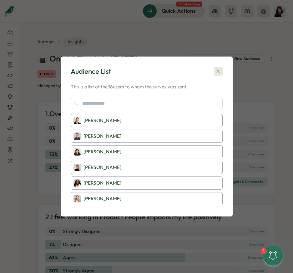
click at [219, 68] on icon "button" at bounding box center [218, 71] width 6 height 6
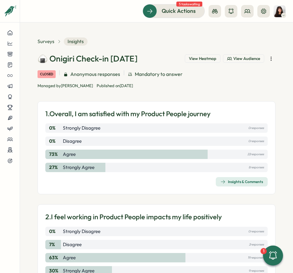
click at [206, 59] on span "View Heatmap" at bounding box center [203, 59] width 28 height 6
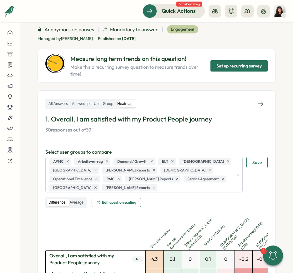
scroll to position [50, 0]
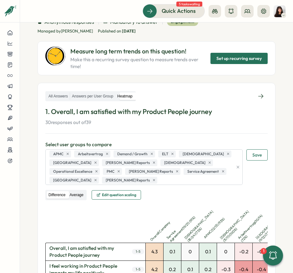
click at [77, 191] on label "Average" at bounding box center [77, 195] width 18 height 8
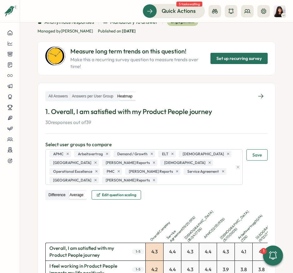
click at [63, 191] on label "Difference" at bounding box center [57, 195] width 21 height 8
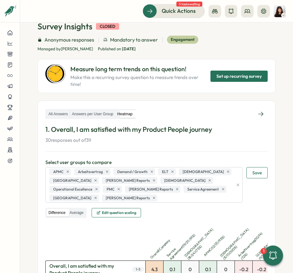
scroll to position [0, 0]
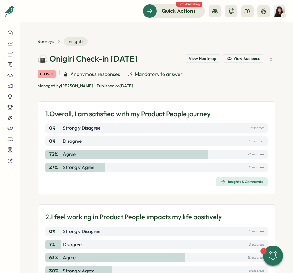
click at [266, 273] on div at bounding box center [146, 273] width 293 height 0
click at [265, 273] on div at bounding box center [146, 273] width 293 height 0
click at [244, 58] on span "View Audience" at bounding box center [246, 59] width 27 height 6
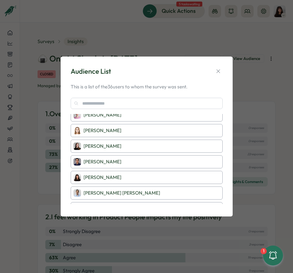
scroll to position [459, 0]
click at [217, 71] on icon "button" at bounding box center [218, 71] width 6 height 6
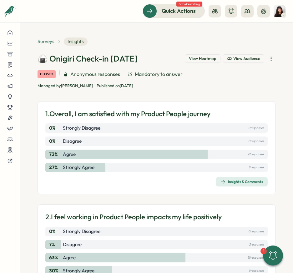
click at [51, 43] on span "Surveys" at bounding box center [46, 41] width 17 height 7
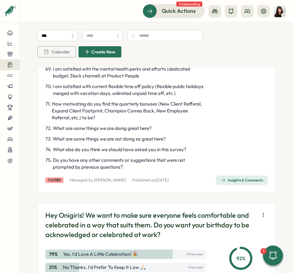
scroll to position [1394, 0]
click at [241, 184] on span "Insights & Comments" at bounding box center [241, 180] width 43 height 9
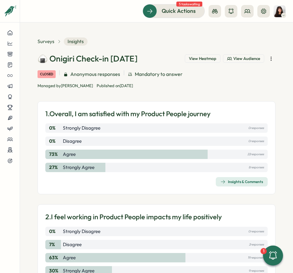
click at [204, 60] on span "View Heatmap" at bounding box center [203, 59] width 28 height 6
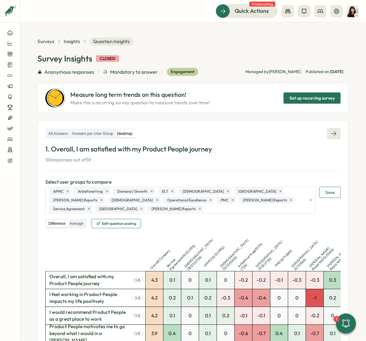
click at [293, 136] on icon at bounding box center [334, 134] width 6 height 6
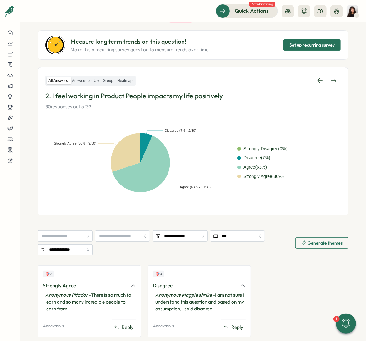
scroll to position [73, 0]
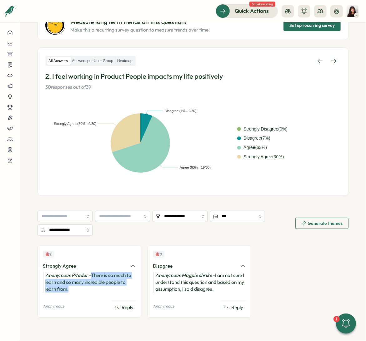
drag, startPoint x: 92, startPoint y: 274, endPoint x: 94, endPoint y: 287, distance: 13.1
click at [94, 273] on div "Anonymous Pitador - There is so much to learn and so many incredible people to …" at bounding box center [89, 282] width 93 height 21
copy div "There is so much to learn and so many incredible people to learn from."
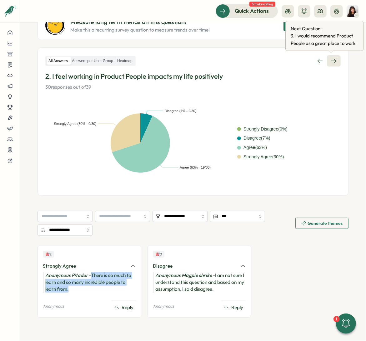
click at [293, 59] on icon at bounding box center [334, 61] width 6 height 6
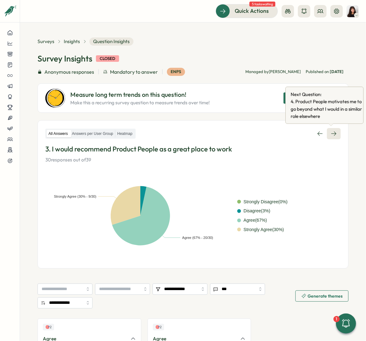
click at [293, 134] on icon at bounding box center [333, 134] width 5 height 4
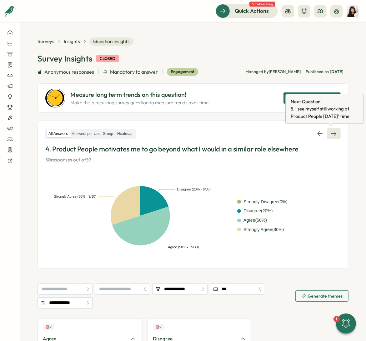
click at [293, 135] on icon at bounding box center [334, 134] width 6 height 6
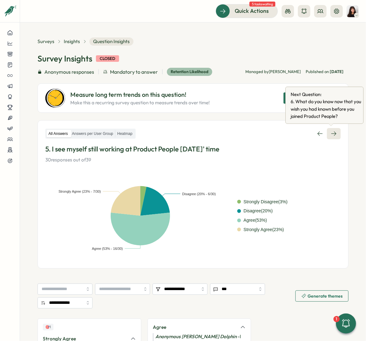
click at [293, 132] on icon at bounding box center [334, 134] width 6 height 6
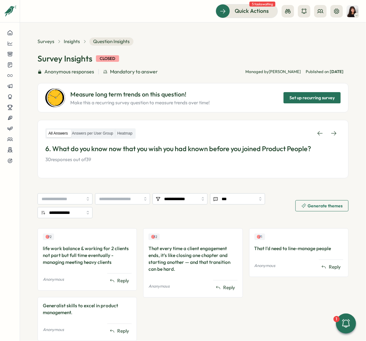
click at [293, 132] on icon at bounding box center [334, 133] width 6 height 6
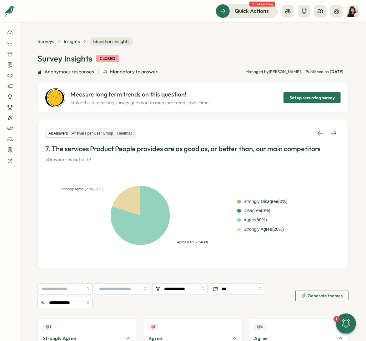
click at [293, 132] on icon at bounding box center [334, 133] width 6 height 6
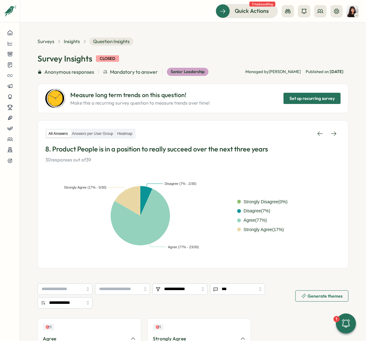
click at [293, 132] on icon at bounding box center [334, 134] width 6 height 6
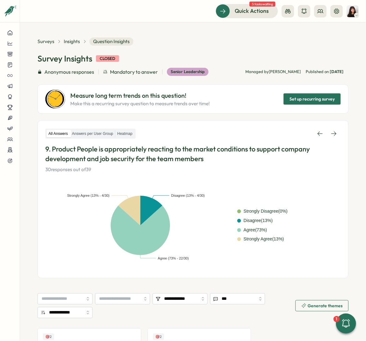
click at [293, 132] on icon at bounding box center [334, 134] width 6 height 6
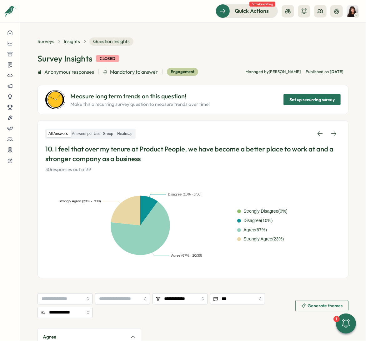
click at [293, 132] on icon at bounding box center [334, 134] width 6 height 6
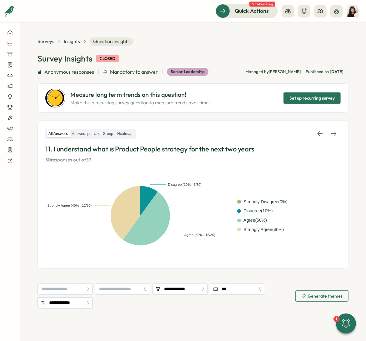
click at [293, 132] on icon at bounding box center [334, 134] width 6 height 6
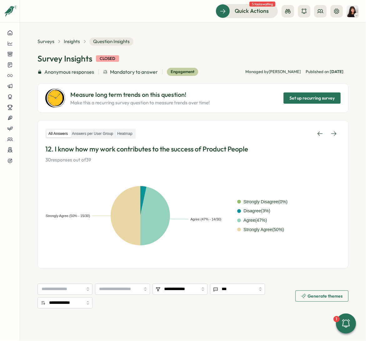
click at [293, 132] on icon at bounding box center [334, 134] width 6 height 6
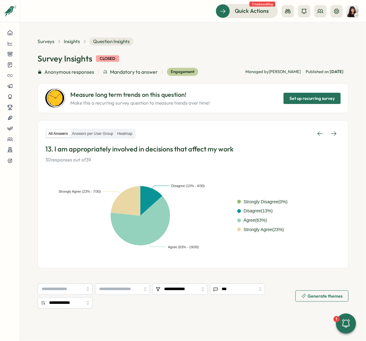
click at [293, 132] on icon at bounding box center [334, 134] width 6 height 6
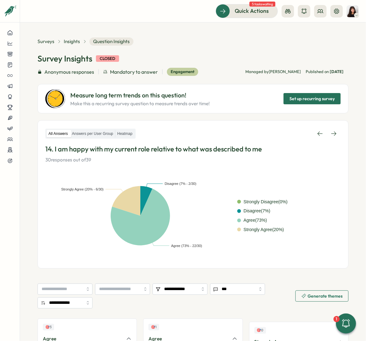
click at [293, 132] on icon at bounding box center [334, 134] width 6 height 6
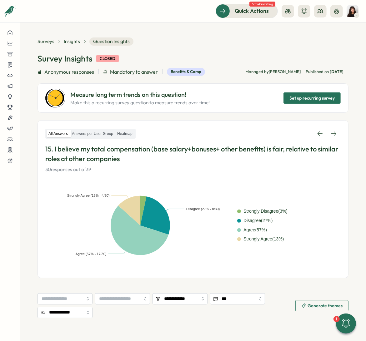
click at [293, 132] on icon at bounding box center [334, 134] width 6 height 6
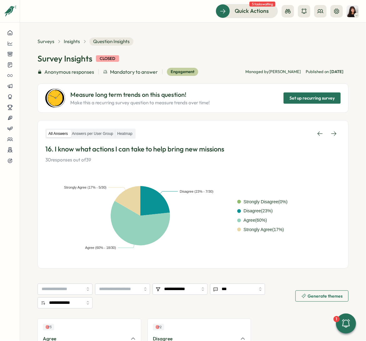
click at [293, 132] on icon at bounding box center [334, 134] width 6 height 6
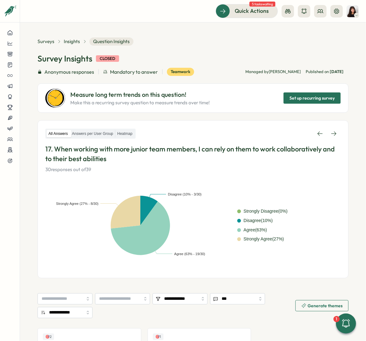
click at [293, 132] on icon at bounding box center [334, 134] width 6 height 6
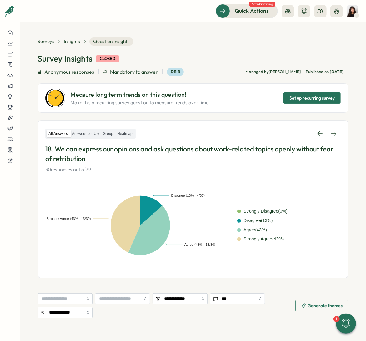
click at [293, 132] on icon at bounding box center [334, 134] width 6 height 6
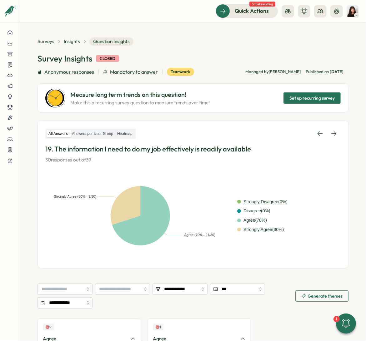
click at [293, 132] on icon at bounding box center [334, 134] width 6 height 6
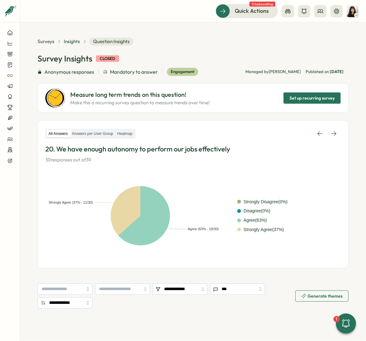
click at [293, 132] on icon at bounding box center [334, 134] width 6 height 6
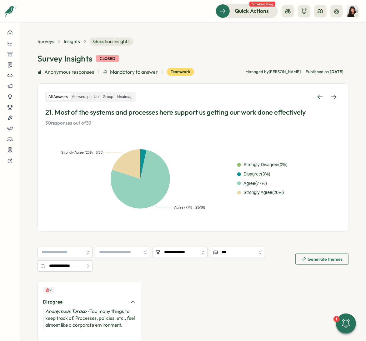
click at [293, 132] on div "All Answers Answers per User Group Heatmap 21. Most of the systems and processe…" at bounding box center [192, 157] width 295 height 133
click at [293, 99] on icon at bounding box center [334, 97] width 6 height 6
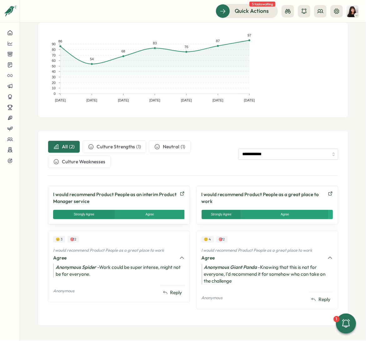
scroll to position [95, 0]
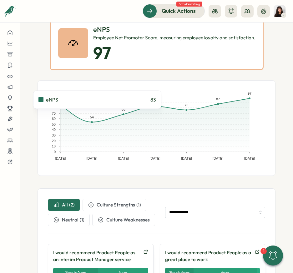
scroll to position [177, 0]
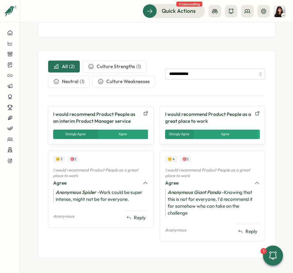
click at [123, 64] on span "Culture Strengths" at bounding box center [116, 66] width 38 height 7
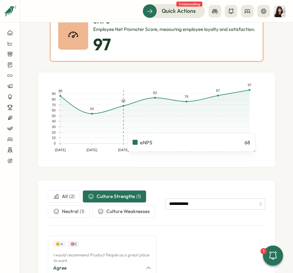
scroll to position [125, 0]
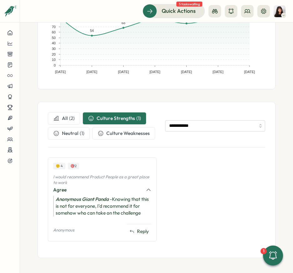
click at [75, 118] on button "All ( 2 )" at bounding box center [64, 118] width 32 height 13
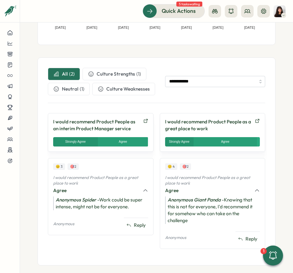
scroll to position [170, 0]
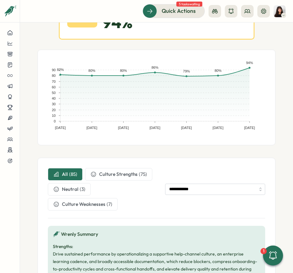
scroll to position [103, 0]
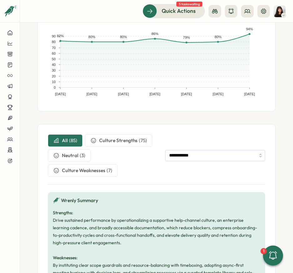
click at [109, 142] on span "Culture Strengths" at bounding box center [118, 140] width 38 height 7
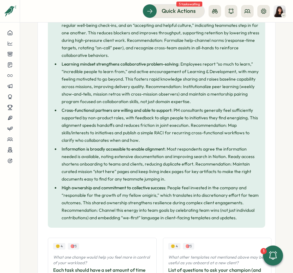
scroll to position [104, 0]
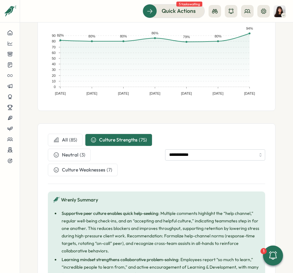
click at [65, 139] on span "All" at bounding box center [65, 140] width 6 height 7
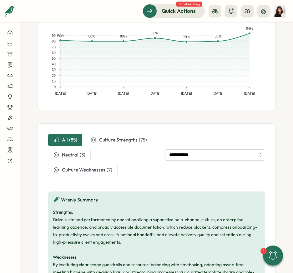
click at [101, 139] on span "Culture Strengths" at bounding box center [118, 140] width 38 height 7
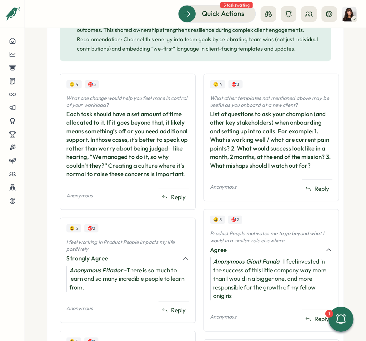
scroll to position [484, 0]
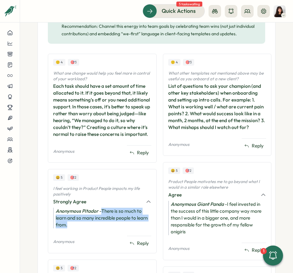
drag, startPoint x: 102, startPoint y: 210, endPoint x: 106, endPoint y: 225, distance: 15.6
click at [106, 225] on div "Anonymous Pitador - There is so much to learn and so many incredible people to …" at bounding box center [102, 218] width 98 height 21
copy div "There is so much to learn and so many incredible people to learn from."
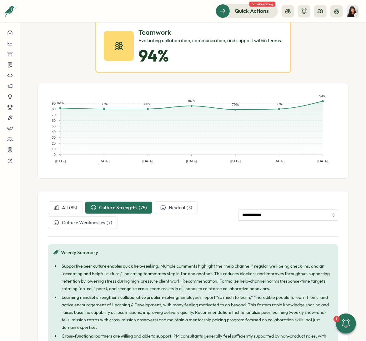
scroll to position [0, 0]
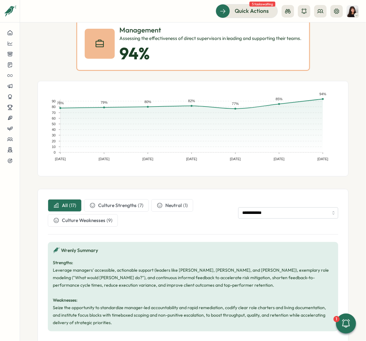
scroll to position [28, 0]
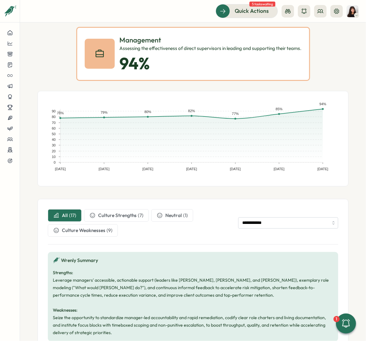
click at [112, 216] on span "Culture Strengths" at bounding box center [117, 215] width 38 height 7
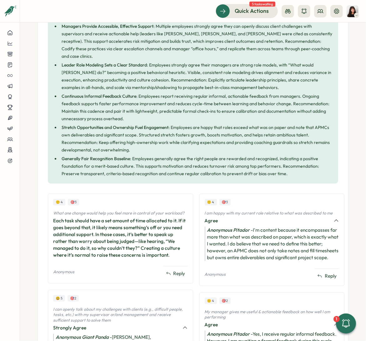
scroll to position [284, 0]
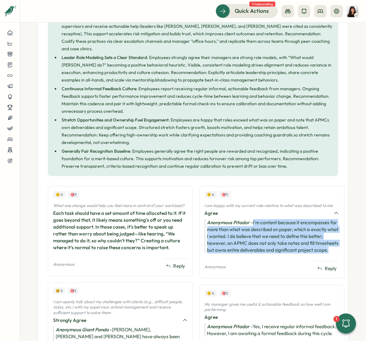
drag, startPoint x: 249, startPoint y: 214, endPoint x: 251, endPoint y: 249, distance: 34.4
click at [251, 249] on div "Anonymous Pitador - I'm content because it encompasses far more than what was d…" at bounding box center [272, 236] width 135 height 34
copy div "I'm content because it encompasses far more than what was described on paper, w…"
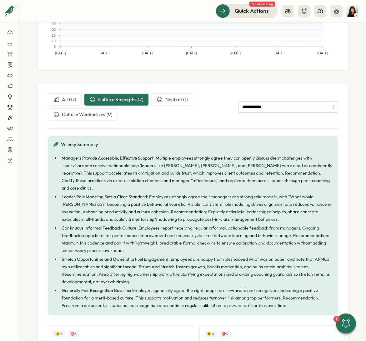
scroll to position [130, 0]
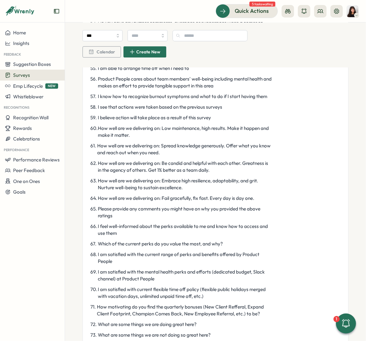
scroll to position [1163, 0]
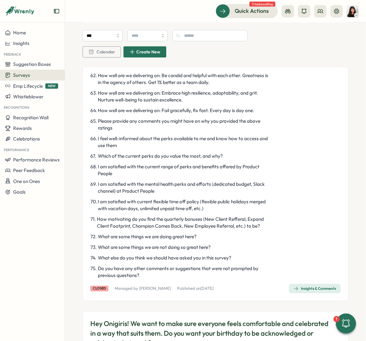
click at [310, 293] on span "Insights & Comments" at bounding box center [315, 289] width 43 height 9
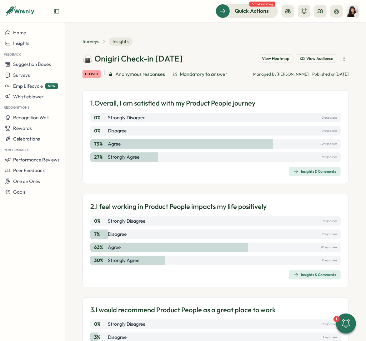
click at [278, 55] on button "View Heatmap" at bounding box center [276, 58] width 36 height 9
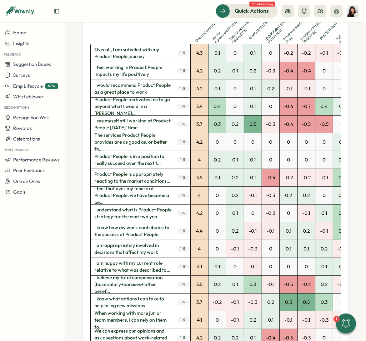
scroll to position [94, 0]
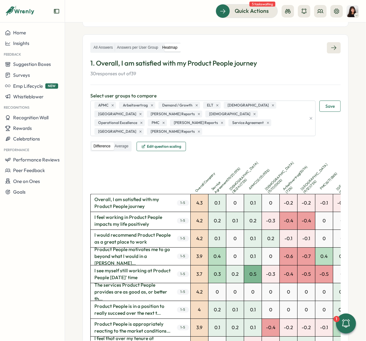
click at [333, 47] on icon at bounding box center [333, 48] width 5 height 4
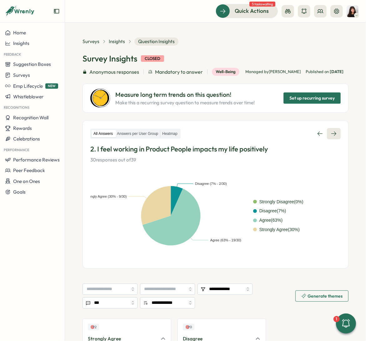
click at [331, 137] on icon at bounding box center [334, 134] width 6 height 6
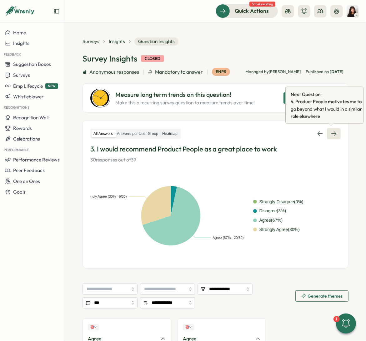
click at [331, 136] on icon at bounding box center [334, 134] width 6 height 6
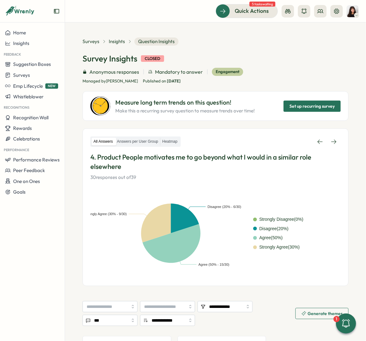
click at [331, 136] on link at bounding box center [334, 141] width 14 height 11
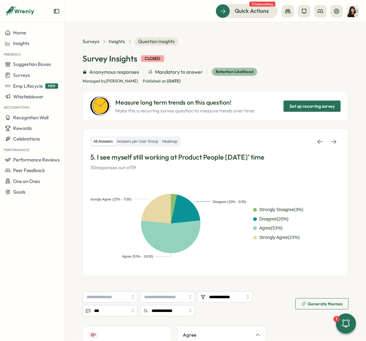
click at [331, 136] on link at bounding box center [334, 141] width 14 height 11
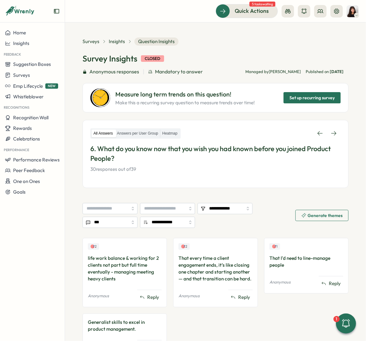
click at [331, 136] on icon at bounding box center [334, 133] width 6 height 6
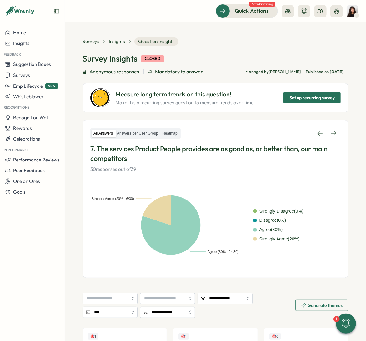
click at [331, 136] on icon at bounding box center [334, 133] width 6 height 6
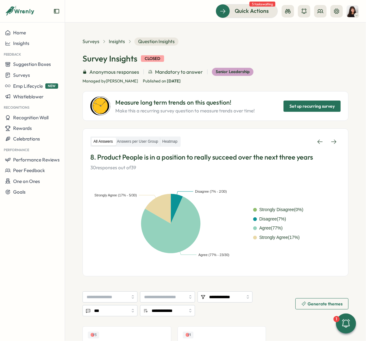
click at [331, 136] on link at bounding box center [334, 141] width 14 height 11
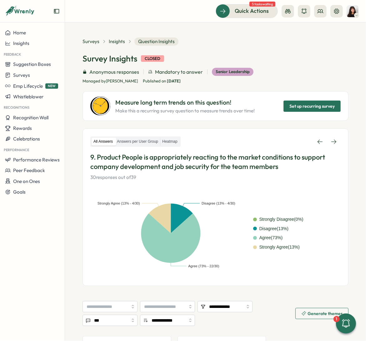
click at [331, 136] on link at bounding box center [334, 141] width 14 height 11
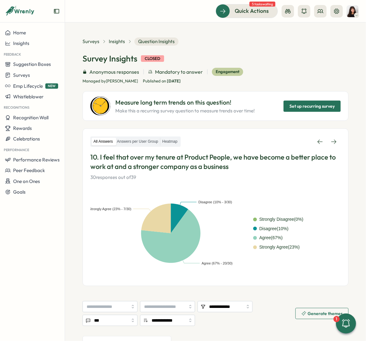
click at [331, 136] on link at bounding box center [334, 141] width 14 height 11
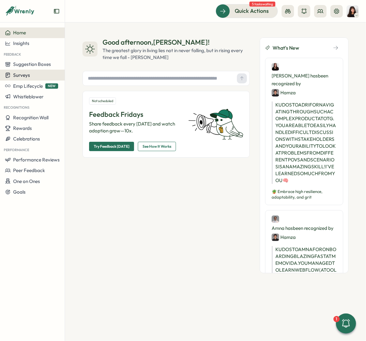
click at [36, 74] on div "Surveys" at bounding box center [32, 75] width 55 height 6
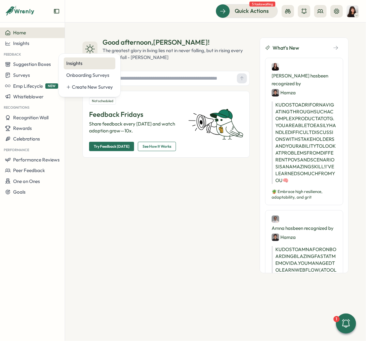
click at [86, 62] on div "Insights" at bounding box center [89, 63] width 47 height 7
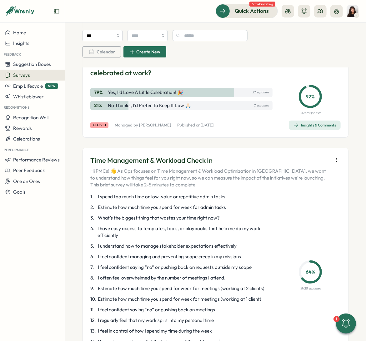
scroll to position [1445, 0]
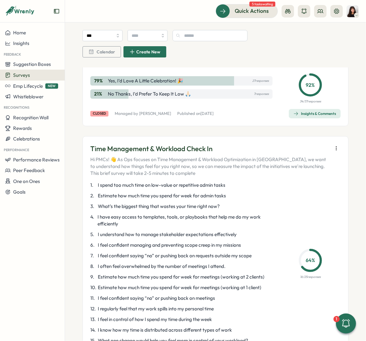
click at [298, 116] on div "Insights & Comments" at bounding box center [315, 113] width 43 height 5
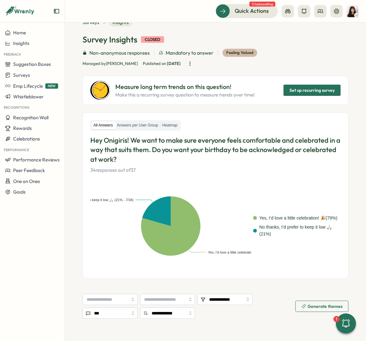
scroll to position [17, 0]
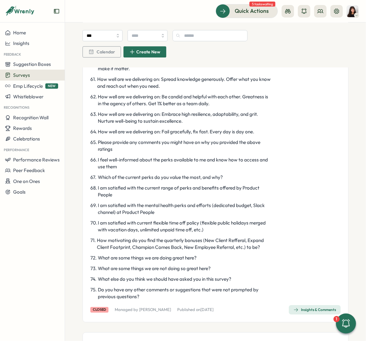
scroll to position [1208, 0]
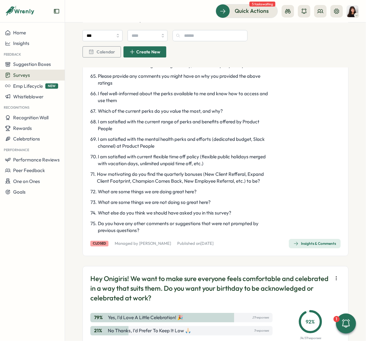
click at [306, 246] on div "Insights & Comments" at bounding box center [315, 243] width 43 height 5
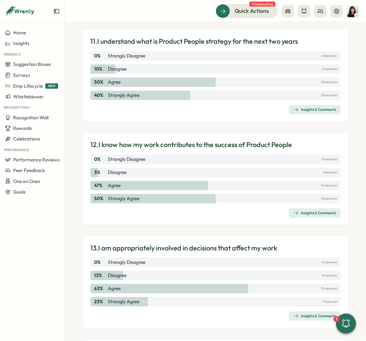
scroll to position [1374, 0]
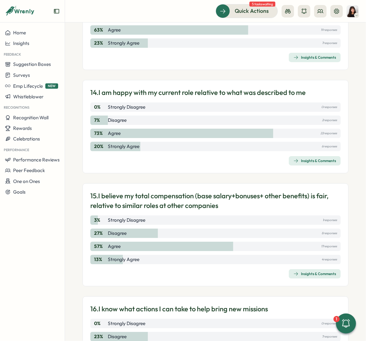
click at [305, 159] on div "Insights & Comments" at bounding box center [315, 161] width 43 height 5
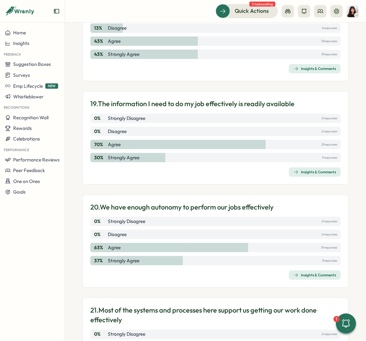
scroll to position [1946, 0]
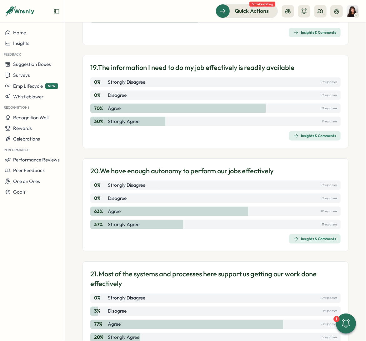
click at [289, 236] on button "Insights & Comments" at bounding box center [315, 238] width 52 height 9
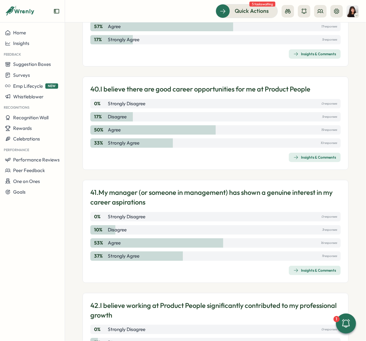
click at [319, 268] on div "Insights & Comments" at bounding box center [315, 270] width 43 height 5
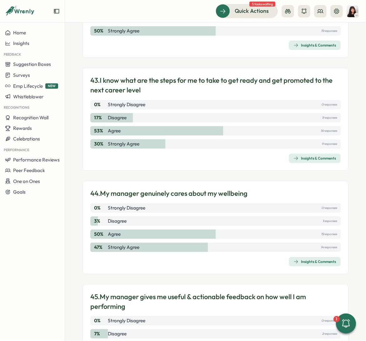
click at [320, 260] on div "Insights & Comments" at bounding box center [315, 262] width 43 height 5
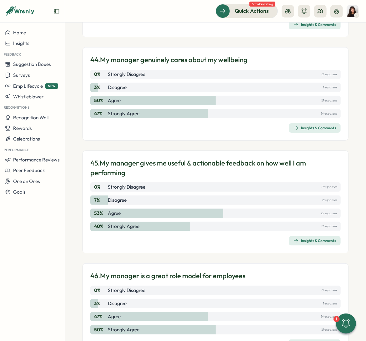
scroll to position [4609, 0]
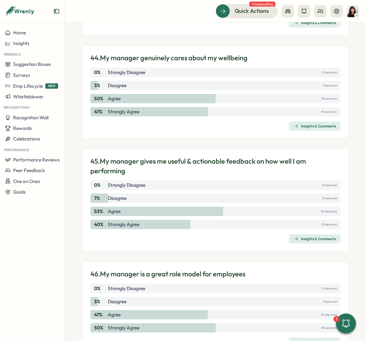
click at [296, 237] on div "Insights & Comments" at bounding box center [315, 239] width 43 height 5
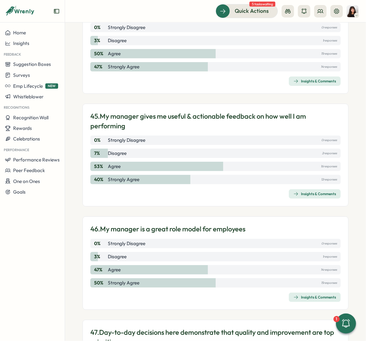
scroll to position [4655, 0]
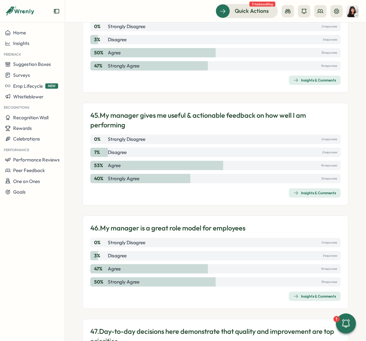
click at [308, 292] on span "Insights & Comments" at bounding box center [315, 296] width 43 height 9
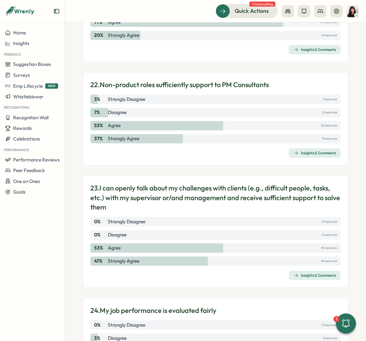
click at [316, 273] on div "Insights & Comments" at bounding box center [315, 275] width 43 height 5
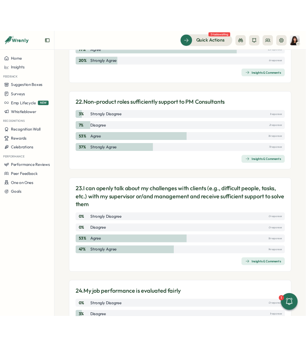
scroll to position [2680, 0]
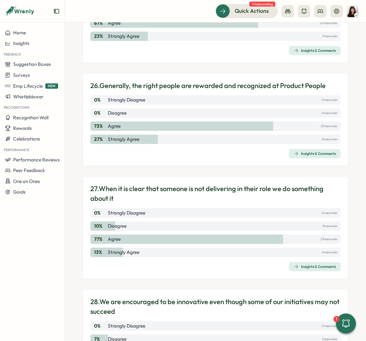
click at [303, 262] on button "Insights & Comments" at bounding box center [315, 266] width 52 height 9
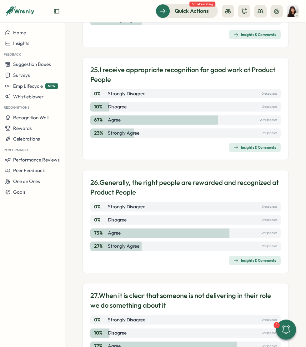
scroll to position [2816, 0]
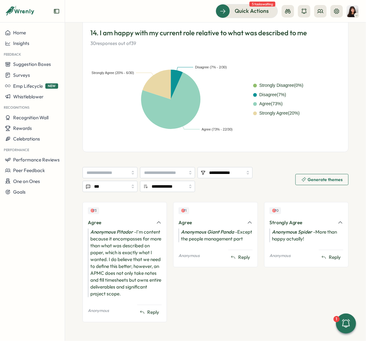
scroll to position [126, 0]
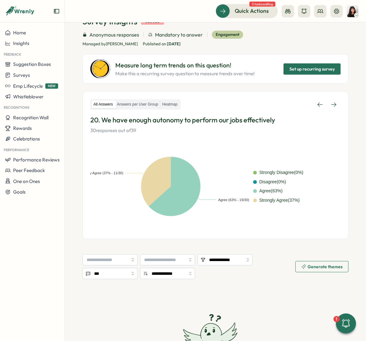
scroll to position [109, 0]
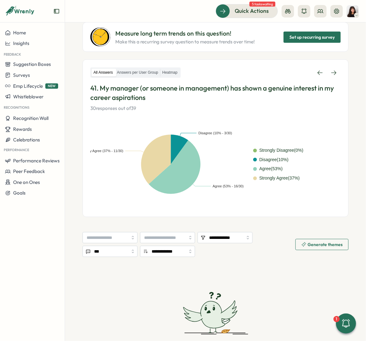
scroll to position [119, 0]
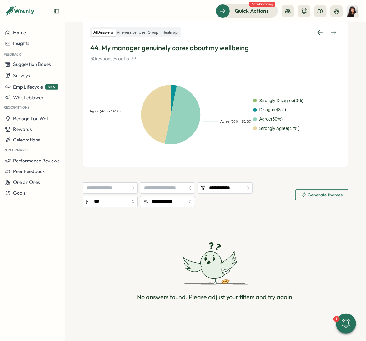
scroll to position [109, 0]
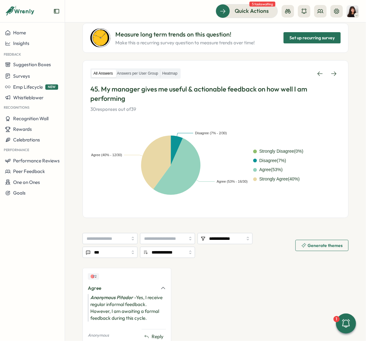
scroll to position [94, 0]
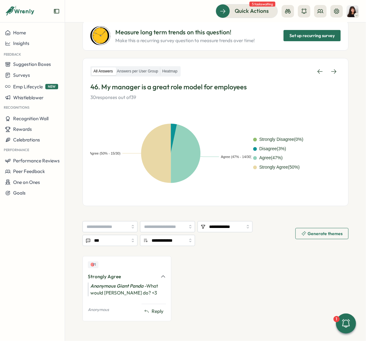
scroll to position [81, 0]
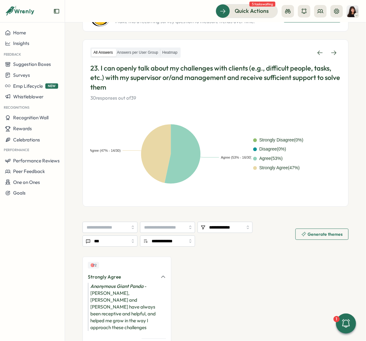
scroll to position [110, 0]
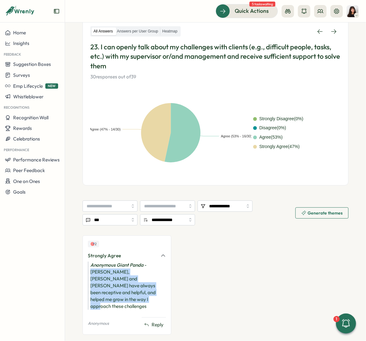
drag, startPoint x: 148, startPoint y: 266, endPoint x: 146, endPoint y: 295, distance: 28.5
click at [146, 295] on div "Anonymous Giant Panda - [PERSON_NAME], [PERSON_NAME] and [PERSON_NAME] have alw…" at bounding box center [127, 286] width 78 height 48
copy div "[PERSON_NAME], [PERSON_NAME] and [PERSON_NAME] have always been receptive and h…"
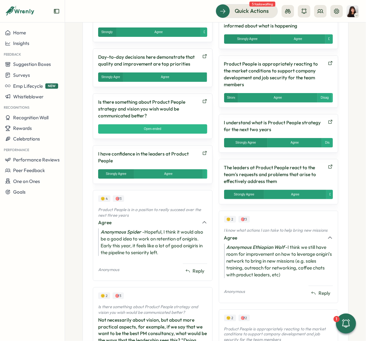
scroll to position [415, 0]
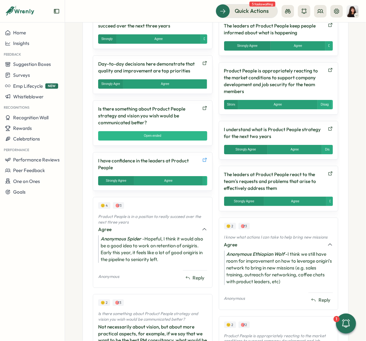
click at [205, 158] on icon at bounding box center [205, 160] width 4 height 4
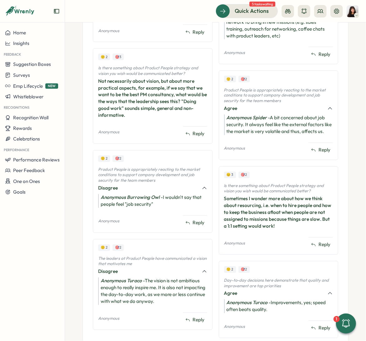
scroll to position [496, 0]
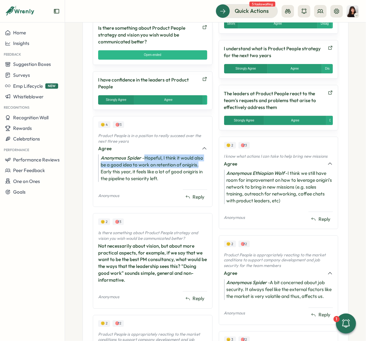
drag, startPoint x: 144, startPoint y: 155, endPoint x: 200, endPoint y: 160, distance: 56.2
click at [200, 160] on div "Anonymous Spider - Hopeful, I think it would also be a good idea to work on ret…" at bounding box center [152, 169] width 109 height 28
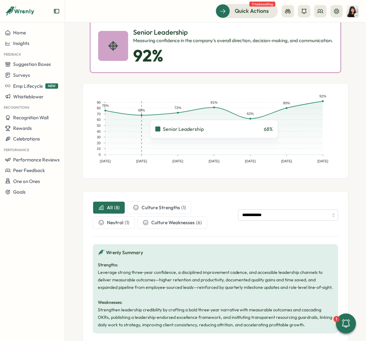
scroll to position [0, 0]
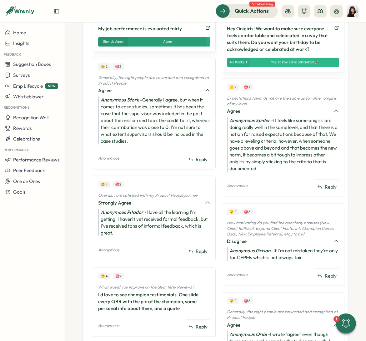
scroll to position [398, 0]
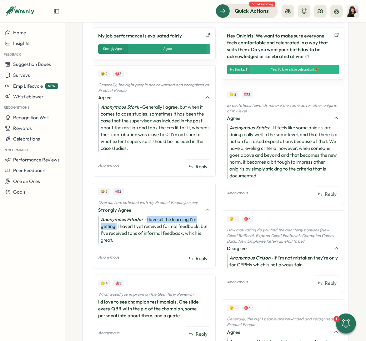
drag, startPoint x: 146, startPoint y: 217, endPoint x: 117, endPoint y: 226, distance: 30.3
click at [117, 226] on div "Anonymous Pitador - I love all the learning I'm getting! I haven't yet received…" at bounding box center [154, 230] width 112 height 28
copy div "I love all the learning I'm getting!"
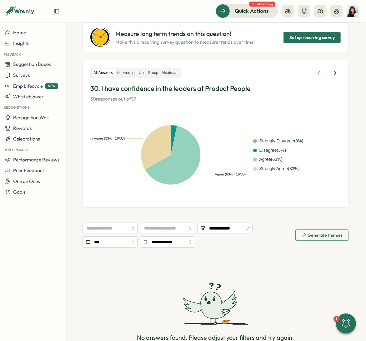
scroll to position [109, 0]
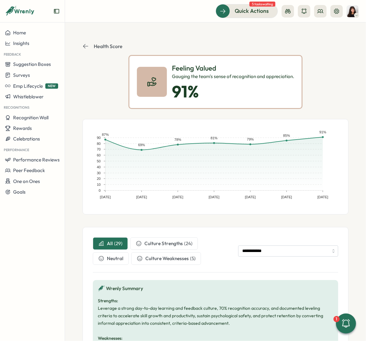
drag, startPoint x: 152, startPoint y: 78, endPoint x: 124, endPoint y: 84, distance: 29.1
click at [89, 88] on div "Feeling Valued Gauging the team's sense of recognition and appreciation. 91 %" at bounding box center [216, 82] width 266 height 54
drag, startPoint x: 151, startPoint y: 93, endPoint x: 142, endPoint y: 34, distance: 59.4
click at [142, 34] on section "**********" at bounding box center [215, 182] width 301 height 319
click at [146, 46] on header "Health Score" at bounding box center [216, 47] width 266 height 18
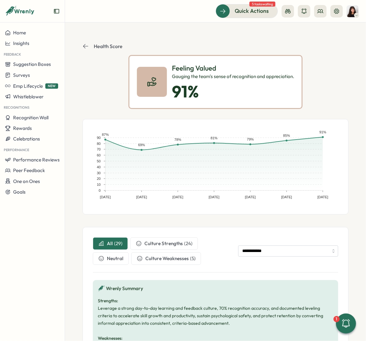
click at [158, 87] on div at bounding box center [152, 82] width 30 height 30
drag, startPoint x: 184, startPoint y: 80, endPoint x: 186, endPoint y: 89, distance: 9.3
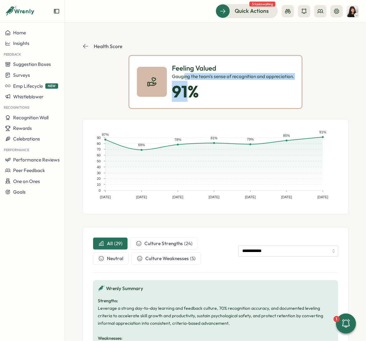
click at [191, 86] on div "Feeling Valued Gauging the team's sense of recognition and appreciation. 91 %" at bounding box center [233, 81] width 122 height 37
click at [157, 79] on div at bounding box center [152, 82] width 30 height 30
click at [339, 61] on div "Feeling Valued Gauging the team's sense of recognition and appreciation. 91 %" at bounding box center [216, 82] width 266 height 54
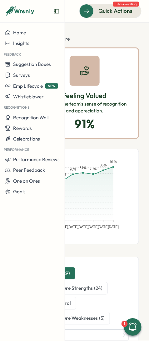
click at [86, 71] on icon at bounding box center [85, 71] width 10 height 10
click at [88, 70] on icon at bounding box center [85, 71] width 10 height 10
click at [85, 72] on icon at bounding box center [84, 71] width 8 height 8
click at [91, 76] on div at bounding box center [85, 71] width 30 height 30
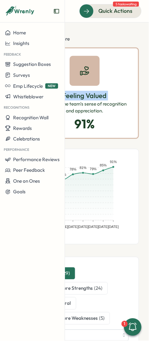
click at [91, 76] on div at bounding box center [85, 71] width 30 height 30
click at [92, 70] on div at bounding box center [85, 71] width 30 height 30
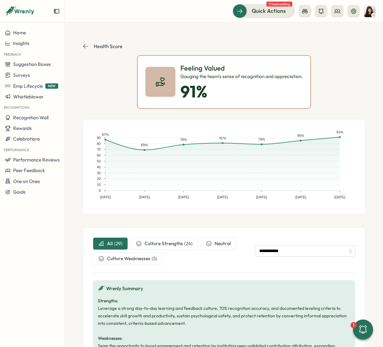
click at [158, 77] on icon at bounding box center [160, 82] width 10 height 10
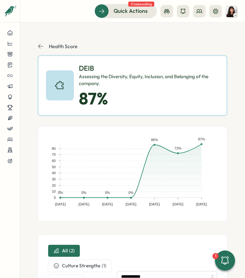
click at [84, 38] on header "Health Score" at bounding box center [133, 47] width 190 height 18
click at [108, 45] on header "Health Score" at bounding box center [133, 47] width 190 height 18
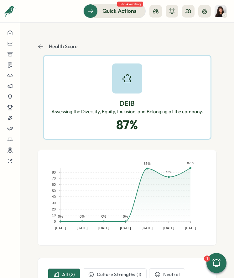
click at [215, 98] on section "**********" at bounding box center [127, 150] width 214 height 255
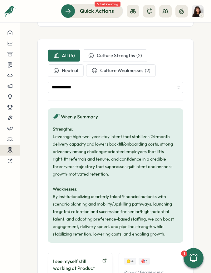
scroll to position [428, 0]
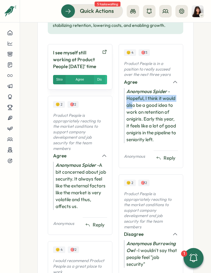
drag, startPoint x: 126, startPoint y: 105, endPoint x: 132, endPoint y: 110, distance: 7.6
click at [132, 110] on div "Anonymous Spider - Hopeful, I think it would also be a good idea to work on ret…" at bounding box center [151, 115] width 54 height 55
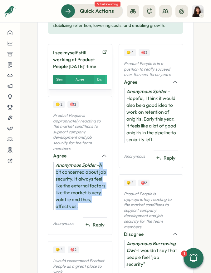
drag, startPoint x: 99, startPoint y: 178, endPoint x: 98, endPoint y: 219, distance: 41.6
click at [98, 210] on div "Anonymous Spider - A bit concerned about job security. It always feel like the …" at bounding box center [80, 186] width 54 height 48
copy div "A bit concerned about job security. It always feel like the external factors li…"
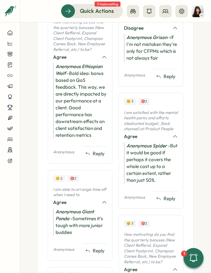
scroll to position [833, 0]
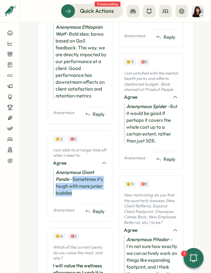
drag, startPoint x: 74, startPoint y: 185, endPoint x: 78, endPoint y: 202, distance: 17.1
click at [78, 197] on div "Anonymous Giant Panda - Sometimes it's tough with more junior buddies" at bounding box center [80, 183] width 54 height 28
copy div "Sometimes it's tough with more junior buddies"
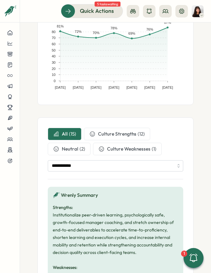
scroll to position [255, 0]
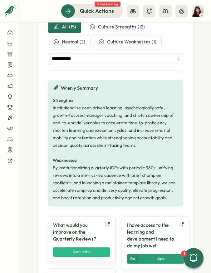
click at [105, 43] on button "Culture Weaknesses ( 1 )" at bounding box center [127, 42] width 69 height 13
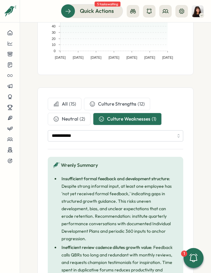
scroll to position [163, 0]
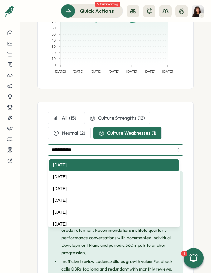
click at [90, 149] on input "**********" at bounding box center [116, 149] width 136 height 11
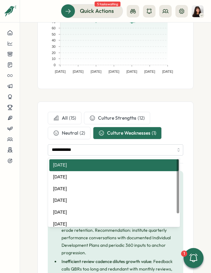
click at [68, 118] on div "All ( 15 )" at bounding box center [69, 118] width 14 height 7
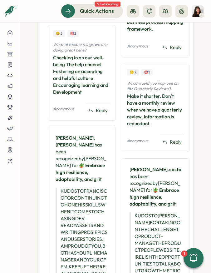
scroll to position [1147, 0]
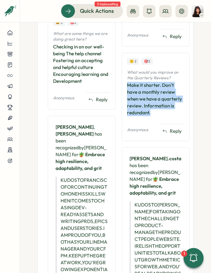
drag, startPoint x: 126, startPoint y: 128, endPoint x: 155, endPoint y: 165, distance: 47.9
click at [155, 116] on div "Make it shorter. Don't have a monthly review when we have a quarterly review. I…" at bounding box center [155, 99] width 57 height 34
copy div "Make it shorter. Don't have a monthly review when we have a quarterly review. I…"
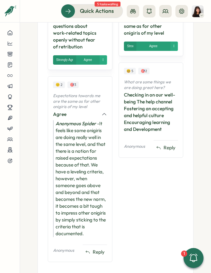
scroll to position [354, 0]
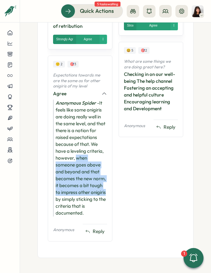
drag, startPoint x: 76, startPoint y: 159, endPoint x: 71, endPoint y: 199, distance: 39.7
click at [71, 199] on div "Anonymous Spider - It feels like some onigiris are doing really well in the sam…" at bounding box center [80, 158] width 54 height 117
copy div "when someone goes above and beyond and that becomes the new norm, it becomes a …"
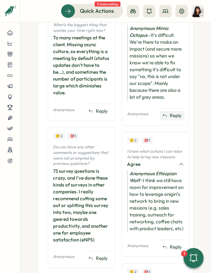
scroll to position [797, 0]
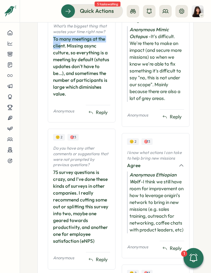
drag, startPoint x: 53, startPoint y: 50, endPoint x: 59, endPoint y: 58, distance: 9.9
click at [59, 58] on div "To many meetings at the client. Missing async culture, so everything is a meeti…" at bounding box center [81, 67] width 57 height 62
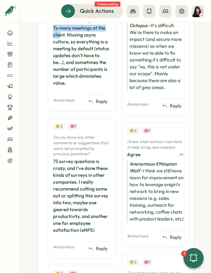
scroll to position [809, 0]
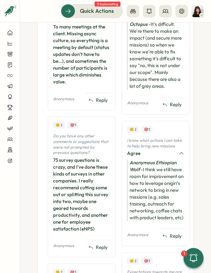
click at [57, 48] on div "To many meetings at the client. Missing async culture, so everything is a meeti…" at bounding box center [81, 54] width 57 height 62
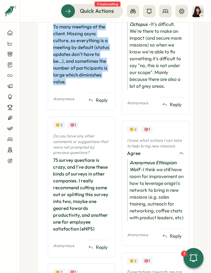
drag, startPoint x: 53, startPoint y: 38, endPoint x: 104, endPoint y: 96, distance: 77.1
click at [104, 85] on div "To many meetings at the client. Missing async culture, so everything is a meeti…" at bounding box center [81, 54] width 57 height 62
copy div "To many meetings at the client. Missing async culture, so everything is a meeti…"
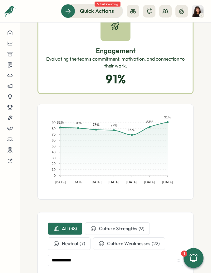
scroll to position [0, 0]
